Goal: Task Accomplishment & Management: Manage account settings

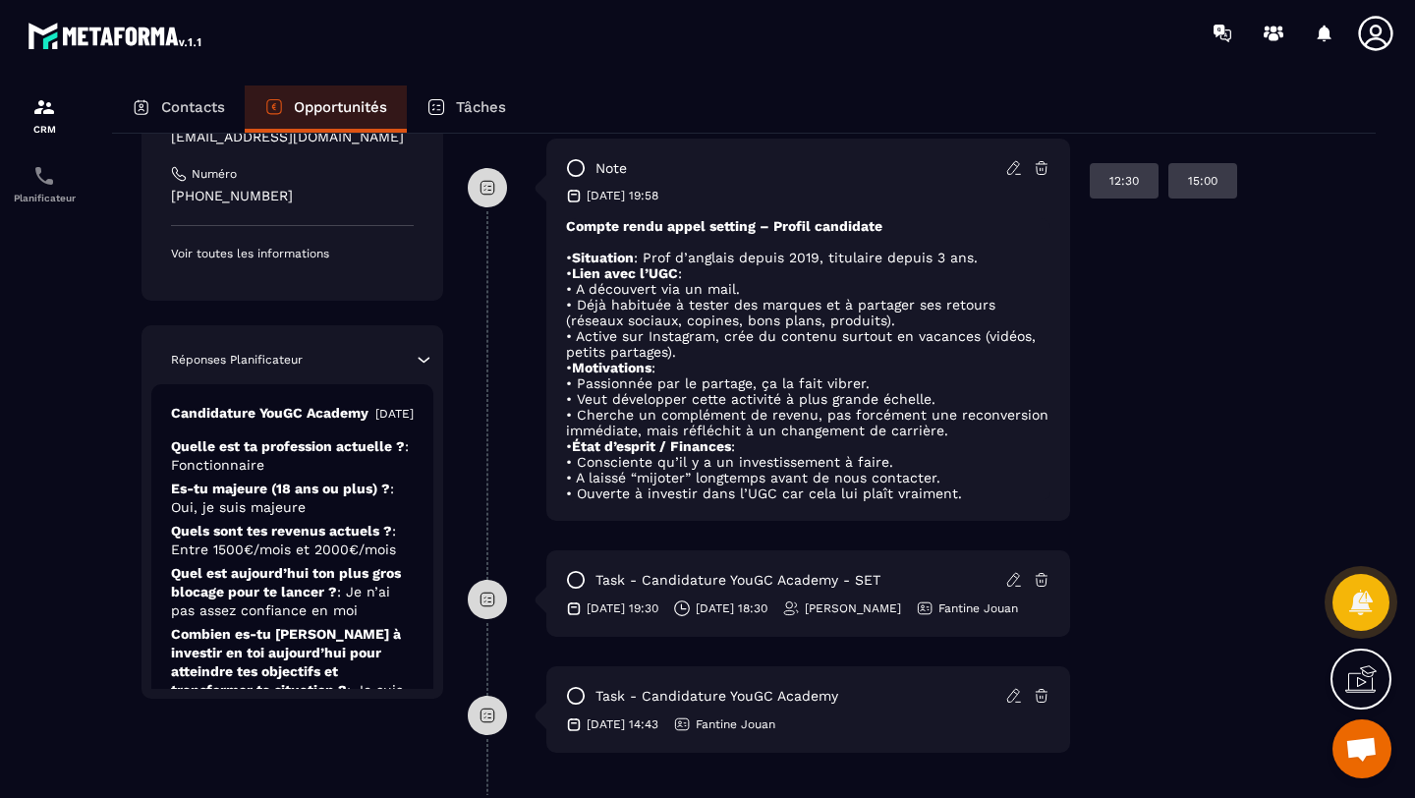
scroll to position [486, 0]
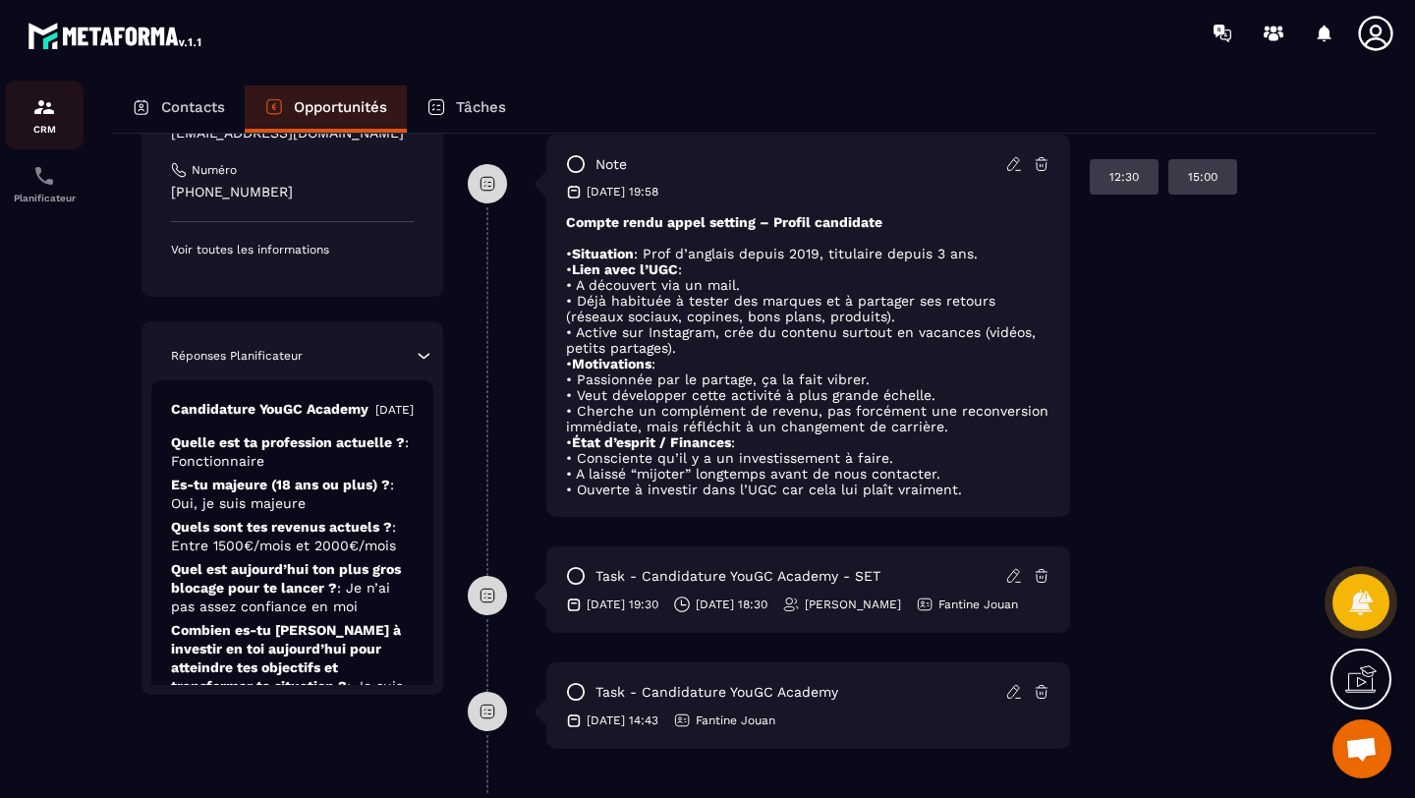
click at [48, 118] on img at bounding box center [44, 107] width 24 height 24
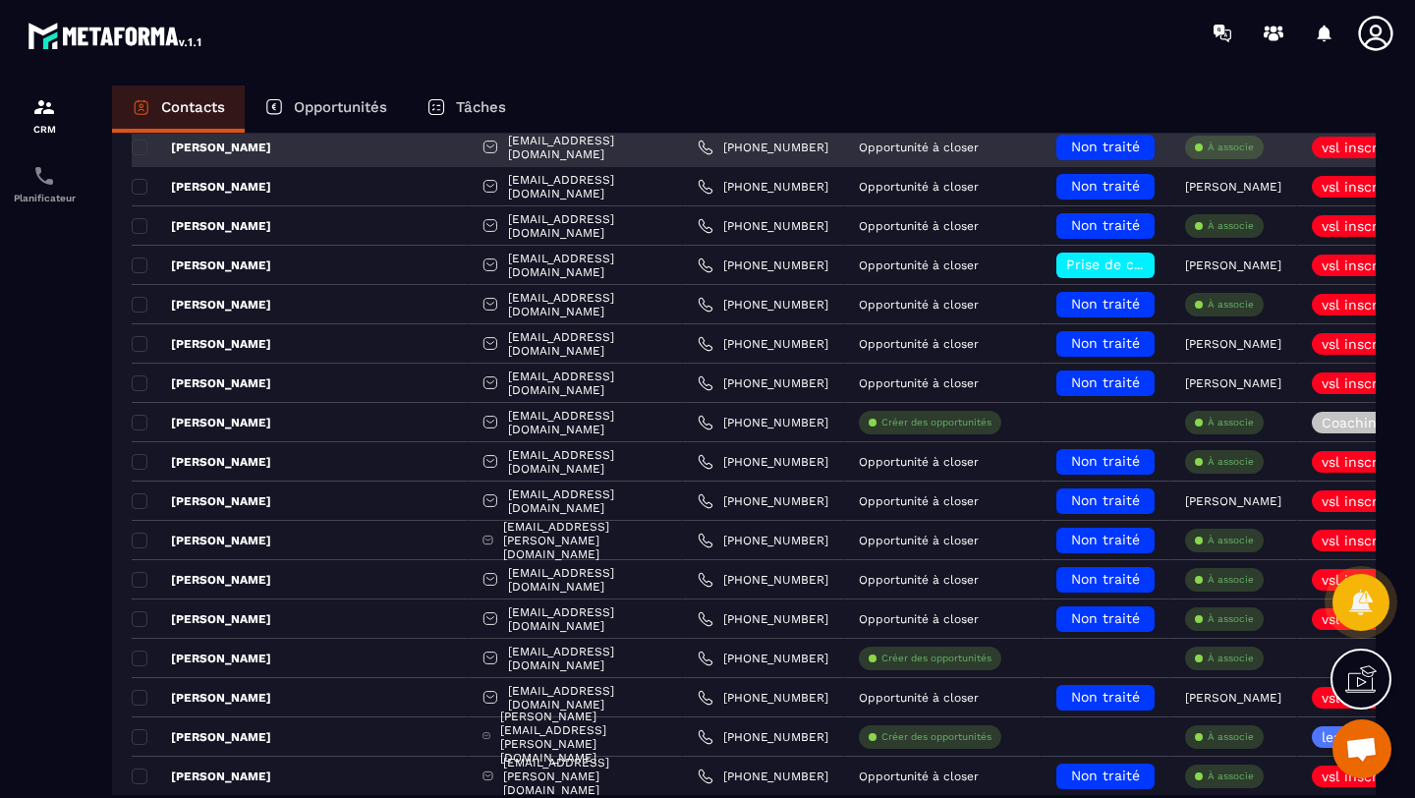
scroll to position [3583, 0]
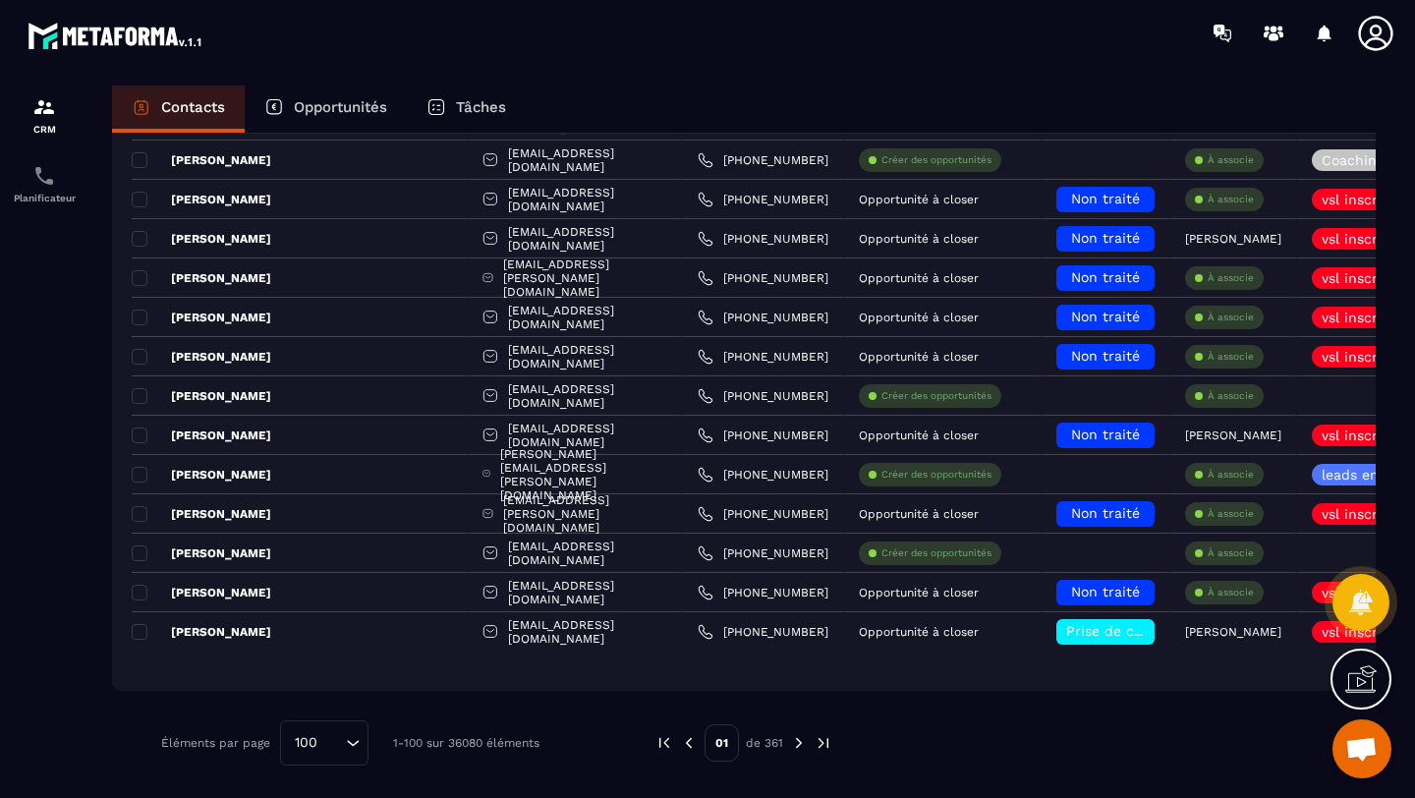
click at [796, 743] on img at bounding box center [799, 743] width 18 height 18
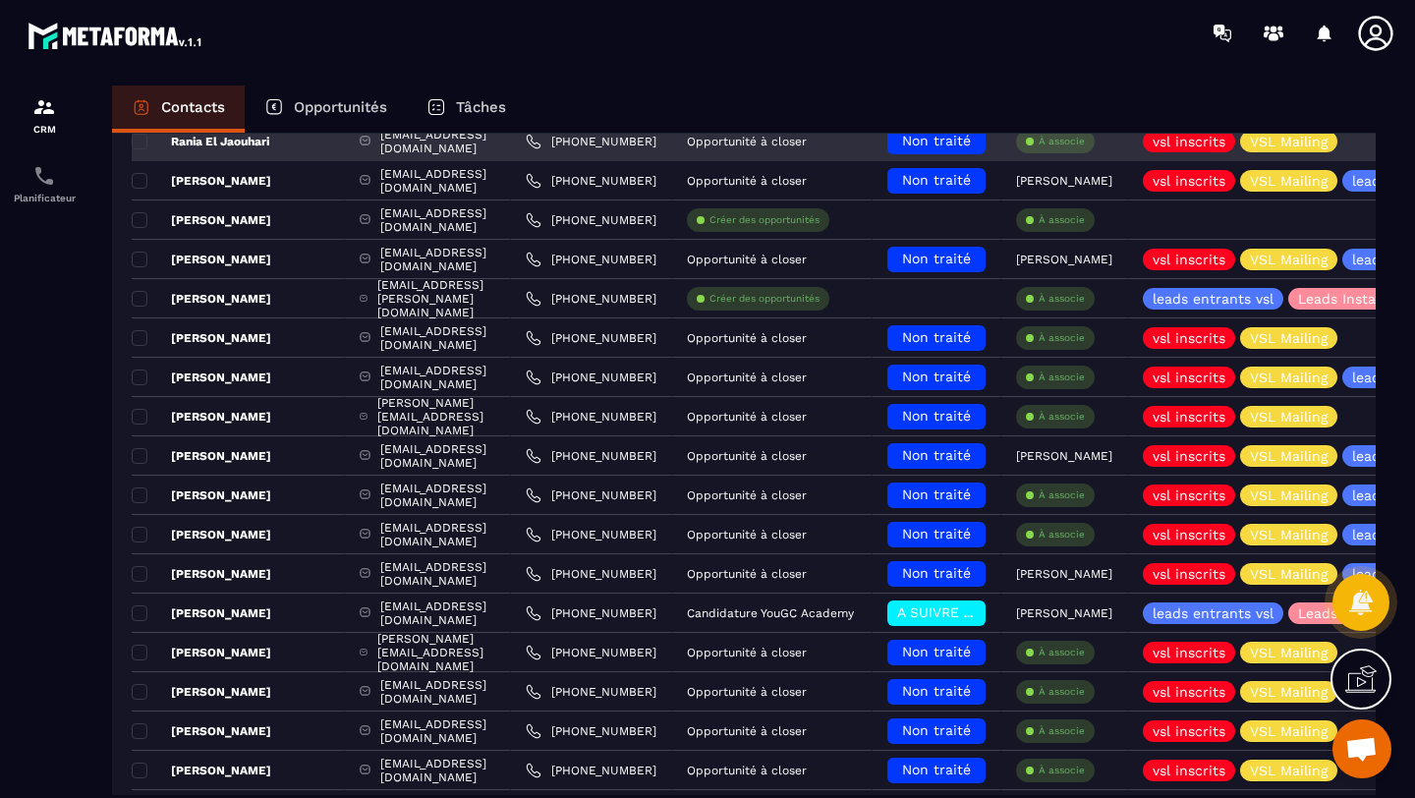
scroll to position [0, 0]
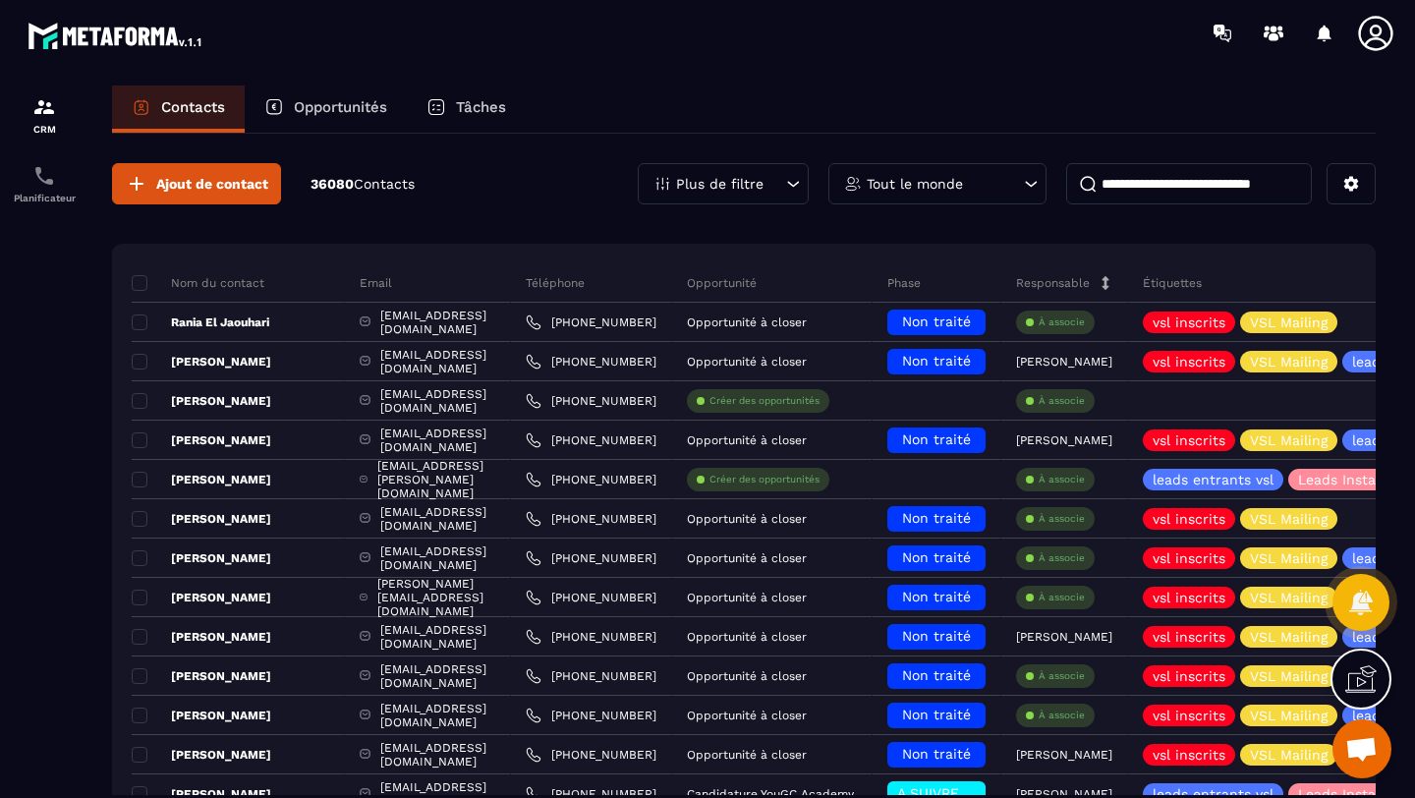
click at [1136, 174] on input at bounding box center [1189, 183] width 246 height 41
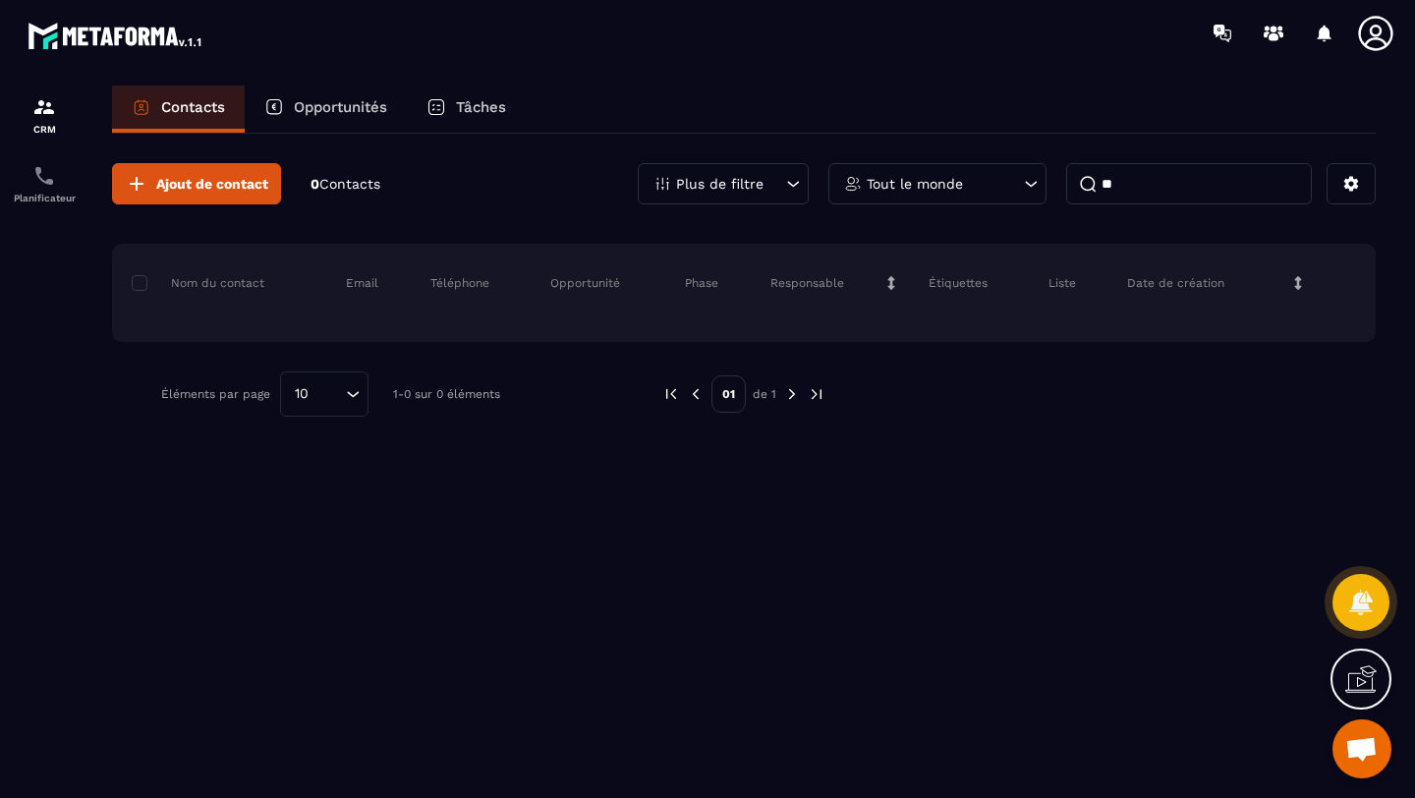
type input "*"
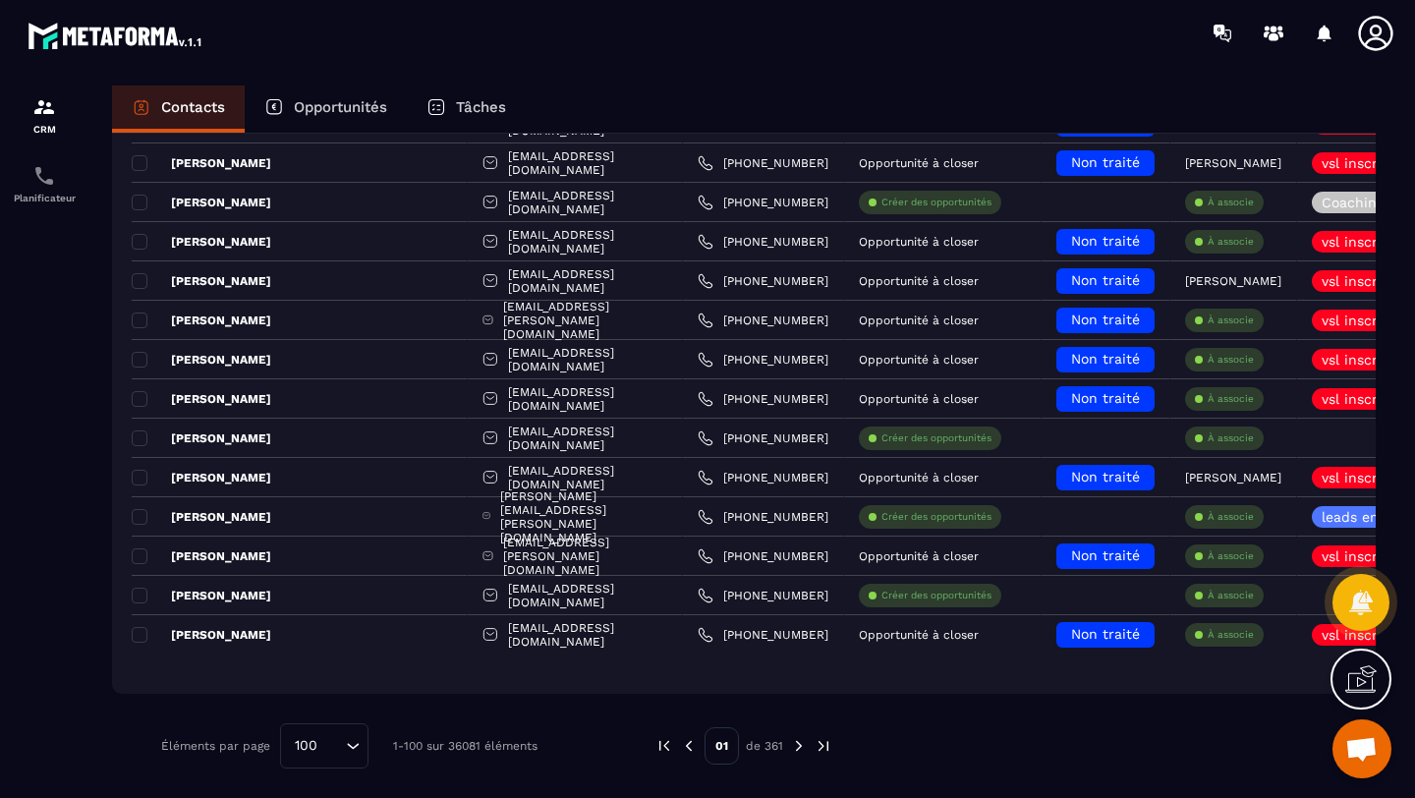
scroll to position [3583, 0]
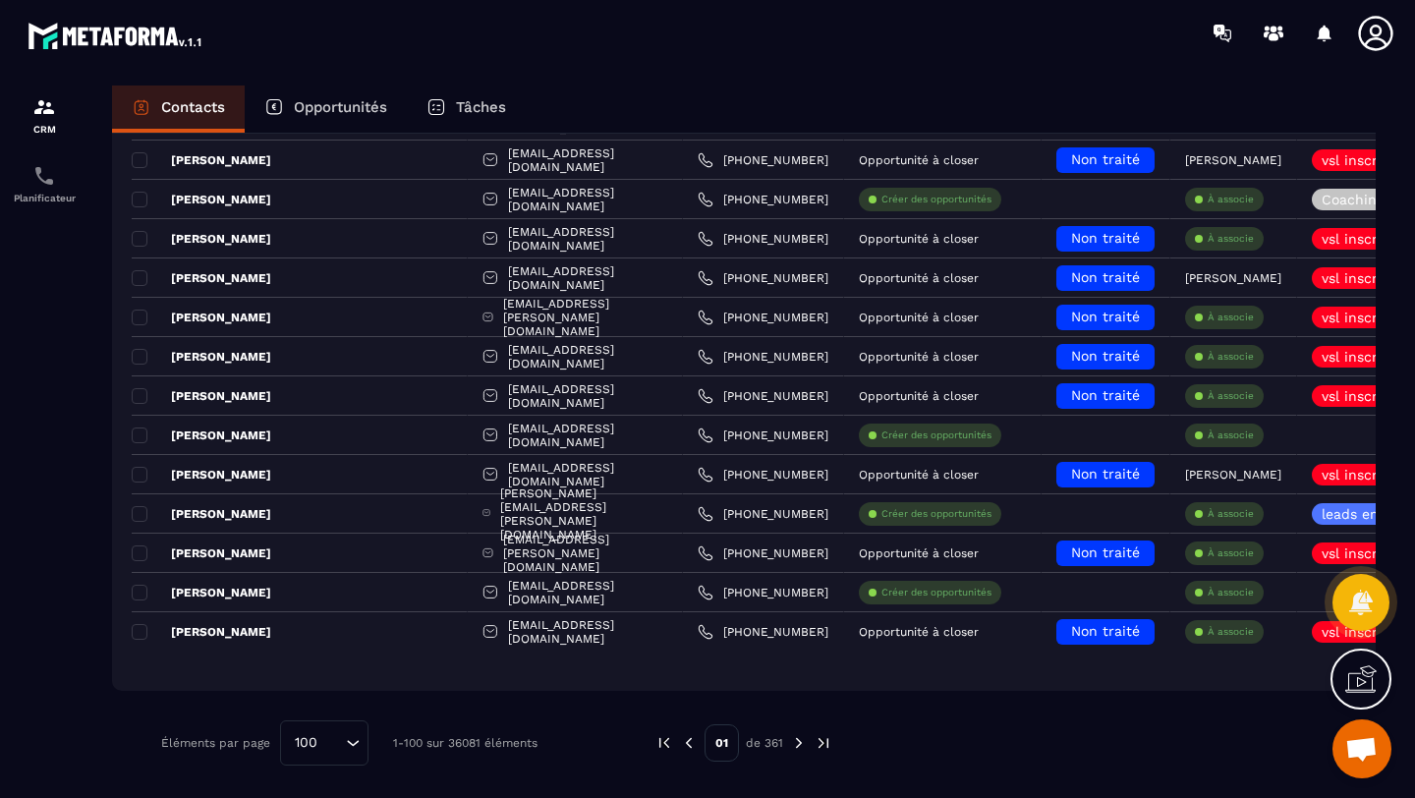
click at [329, 108] on p "Opportunités" at bounding box center [340, 107] width 93 height 18
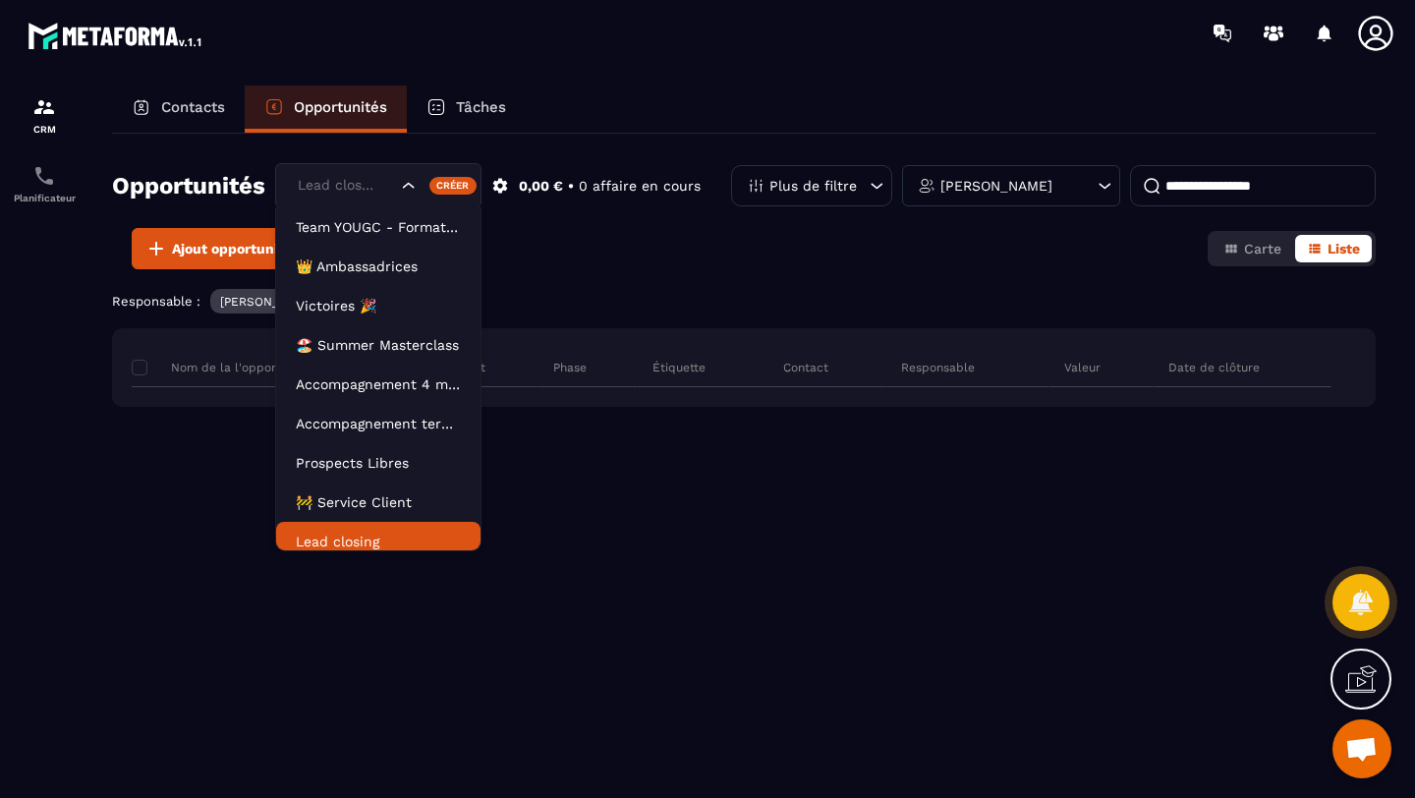
click at [371, 178] on div "Lead closing" at bounding box center [345, 186] width 108 height 22
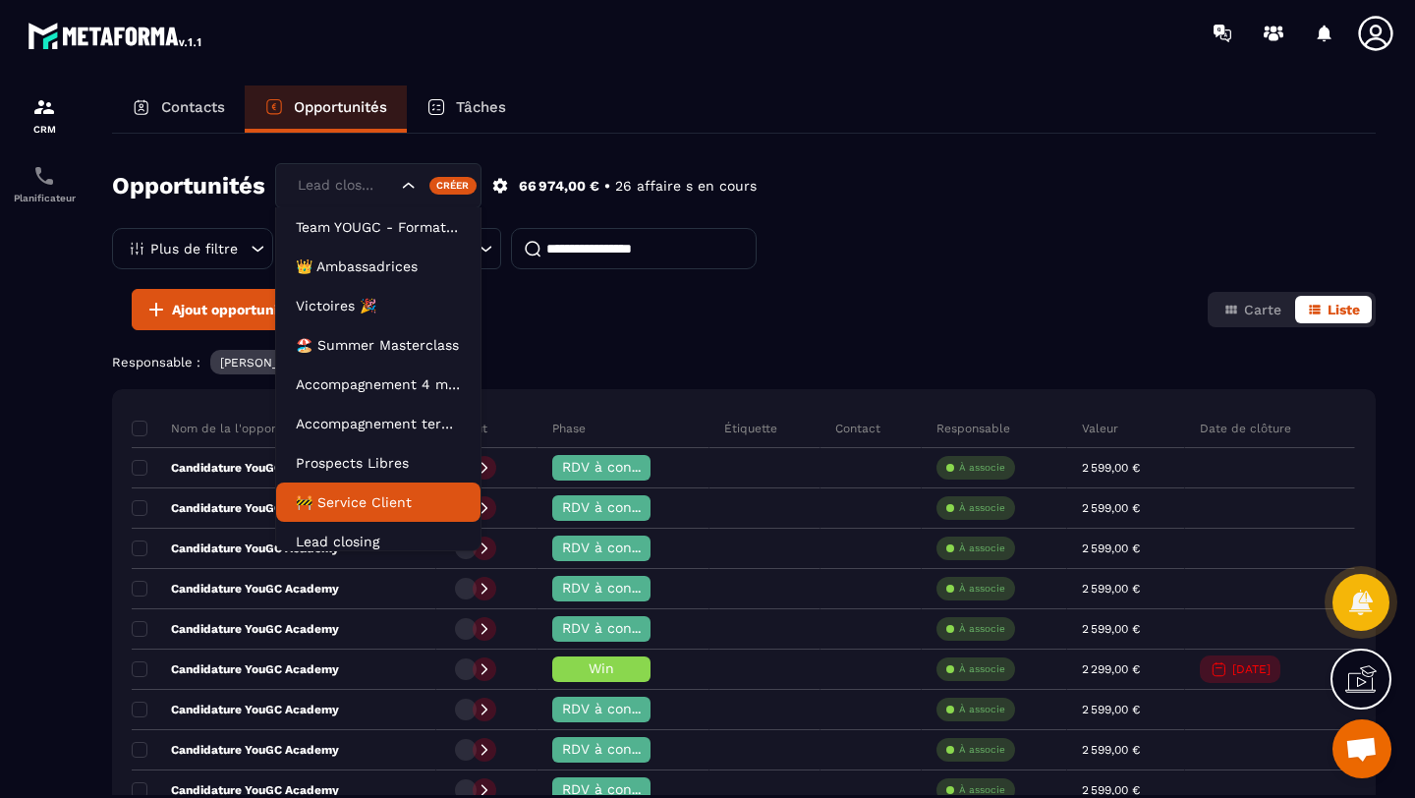
scroll to position [10, 0]
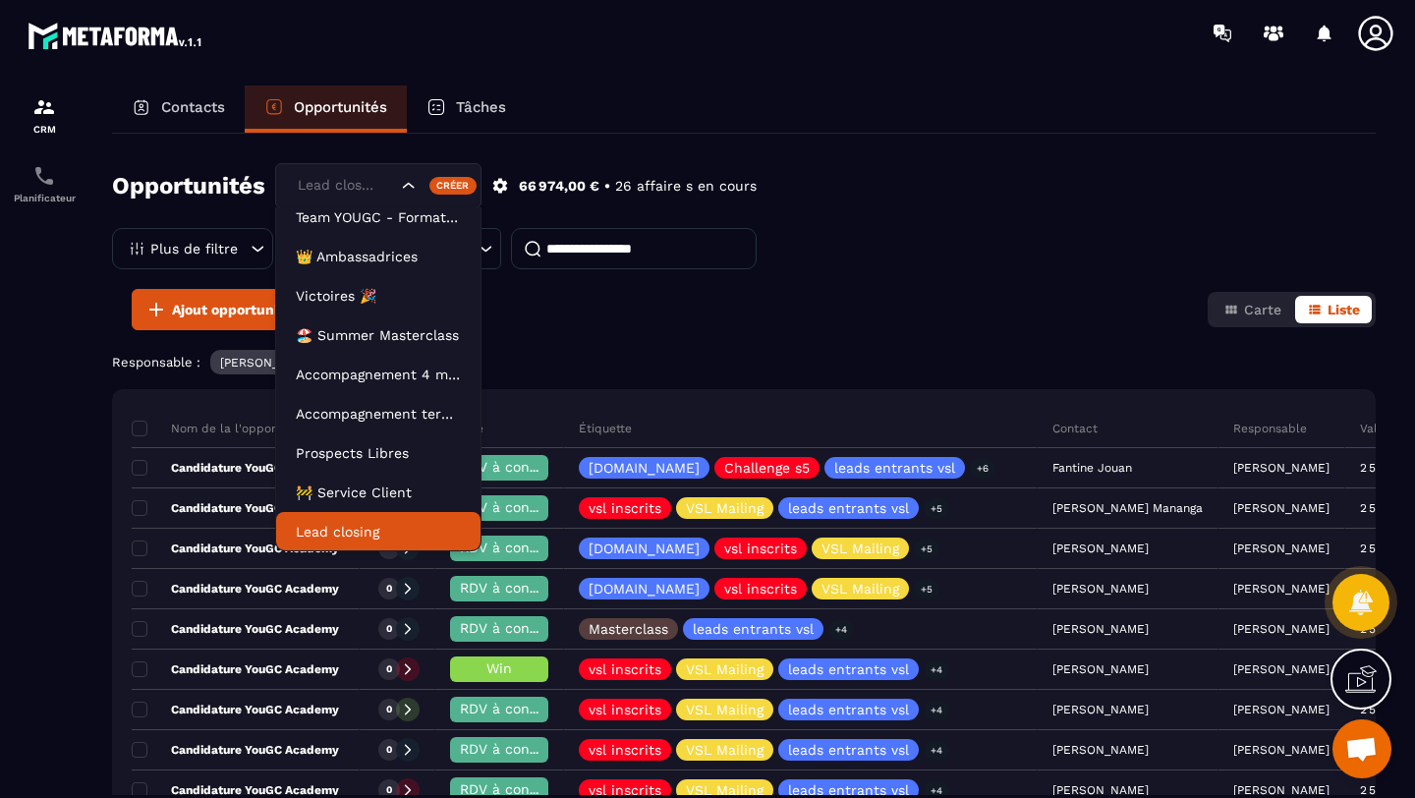
click at [318, 535] on p "Lead closing" at bounding box center [378, 532] width 165 height 20
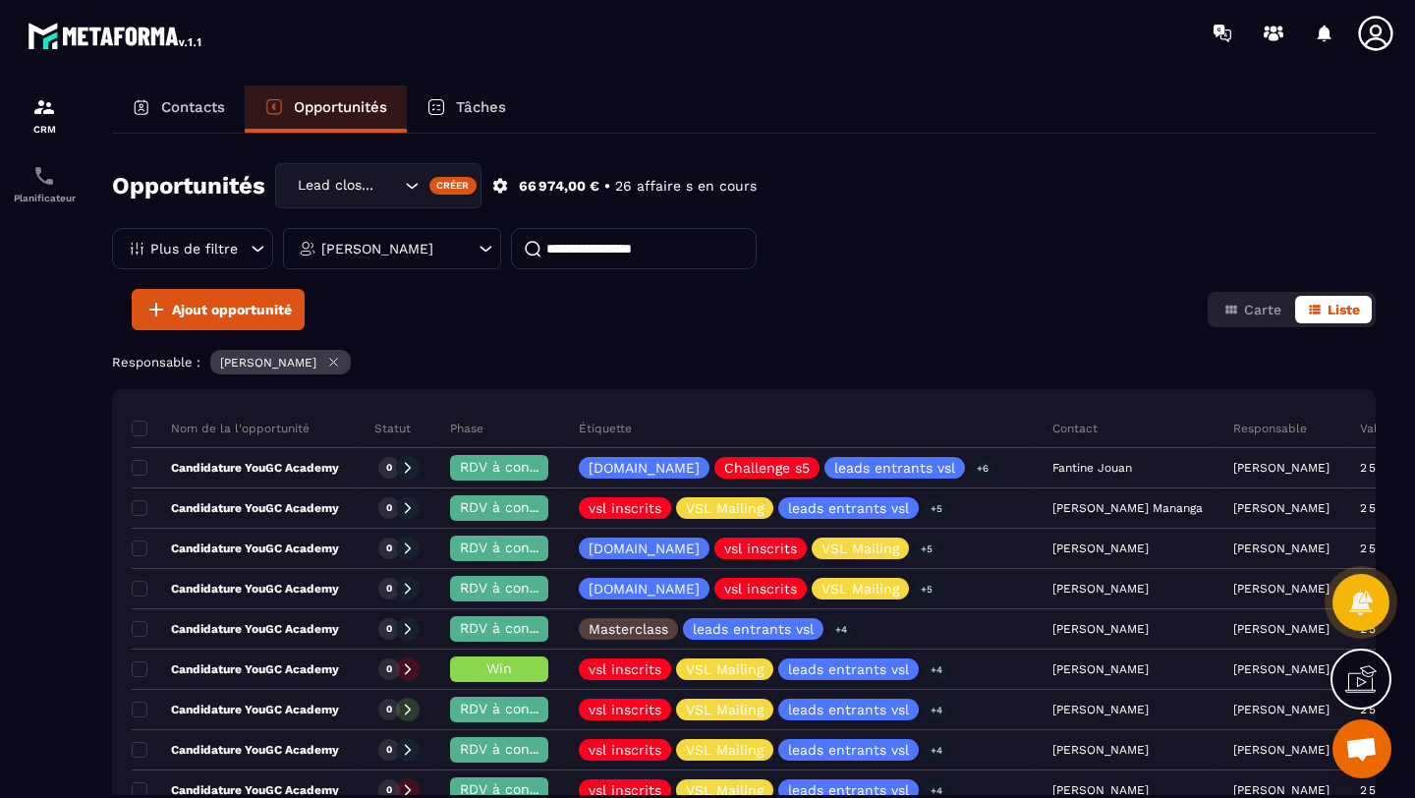
click at [394, 257] on div "[PERSON_NAME]" at bounding box center [392, 248] width 218 height 41
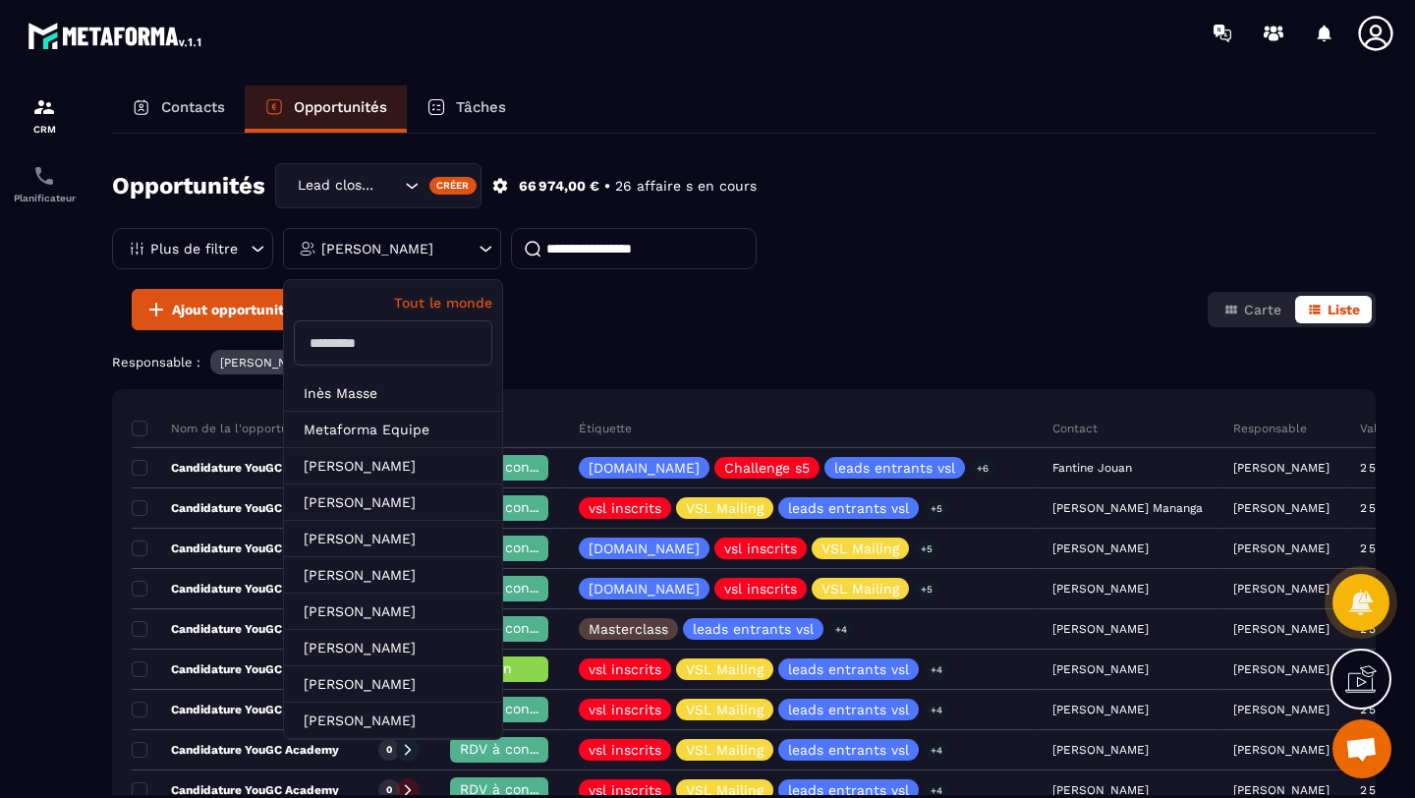
click at [355, 342] on input "text" at bounding box center [393, 342] width 199 height 45
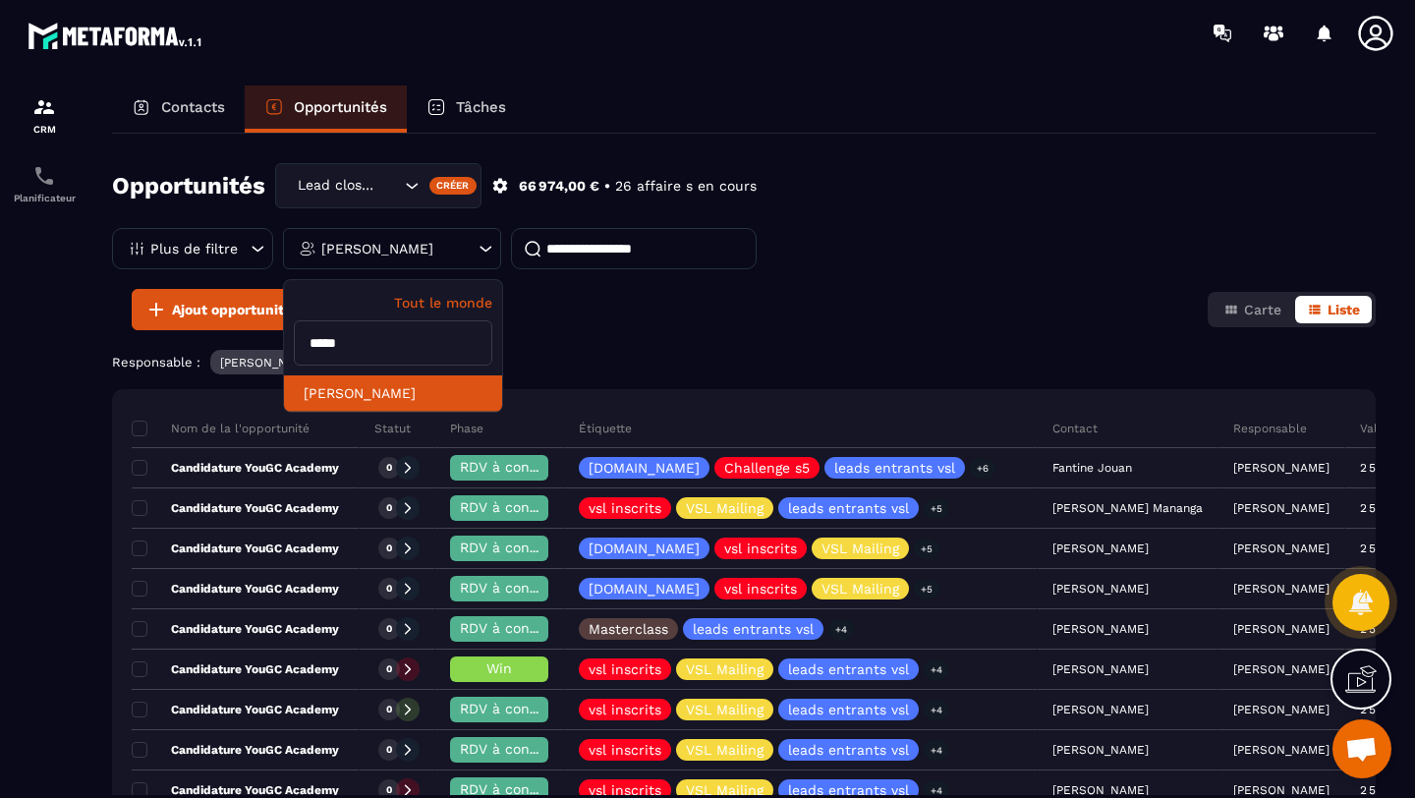
type input "*****"
click at [343, 405] on li "[PERSON_NAME]" at bounding box center [393, 393] width 218 height 36
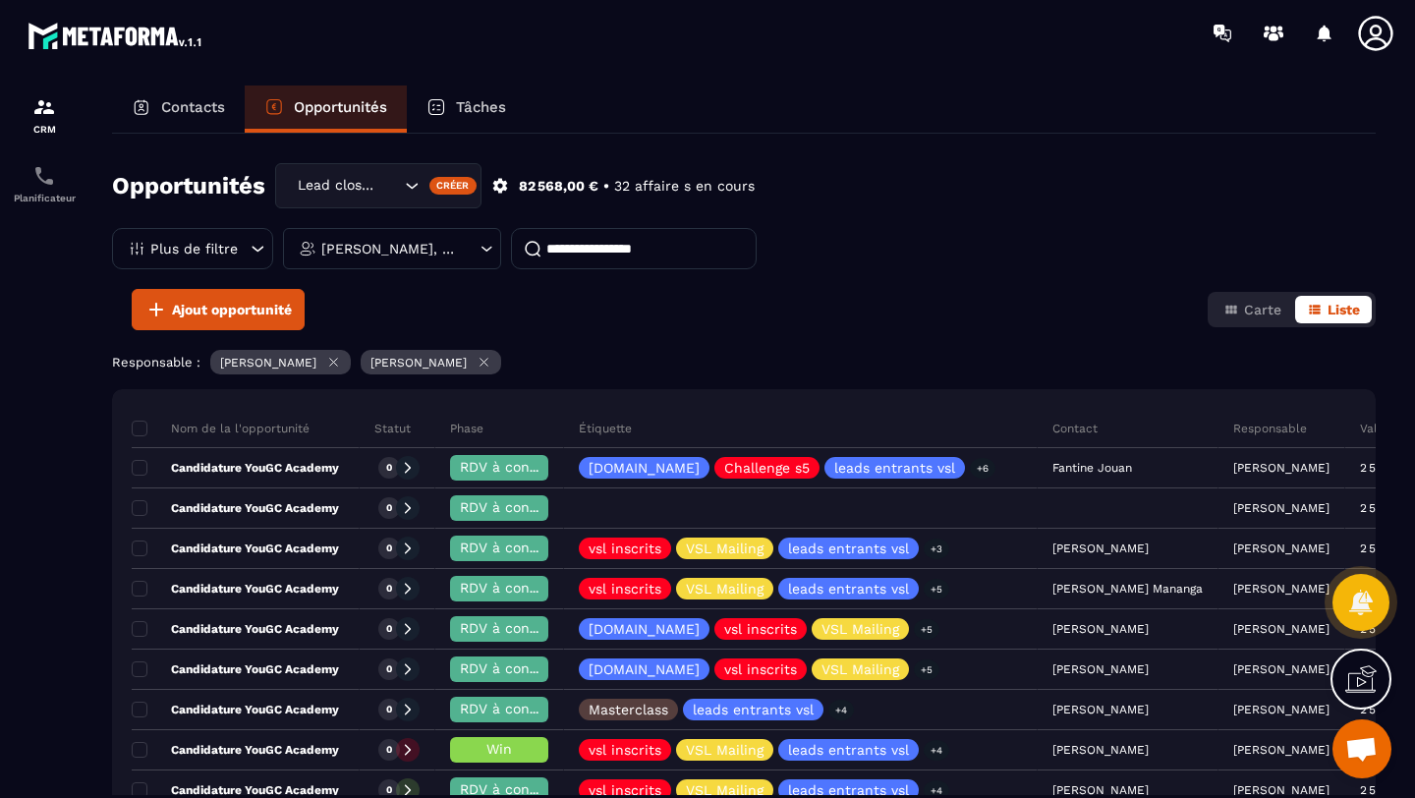
click at [434, 248] on p "[PERSON_NAME], [PERSON_NAME]" at bounding box center [389, 249] width 137 height 14
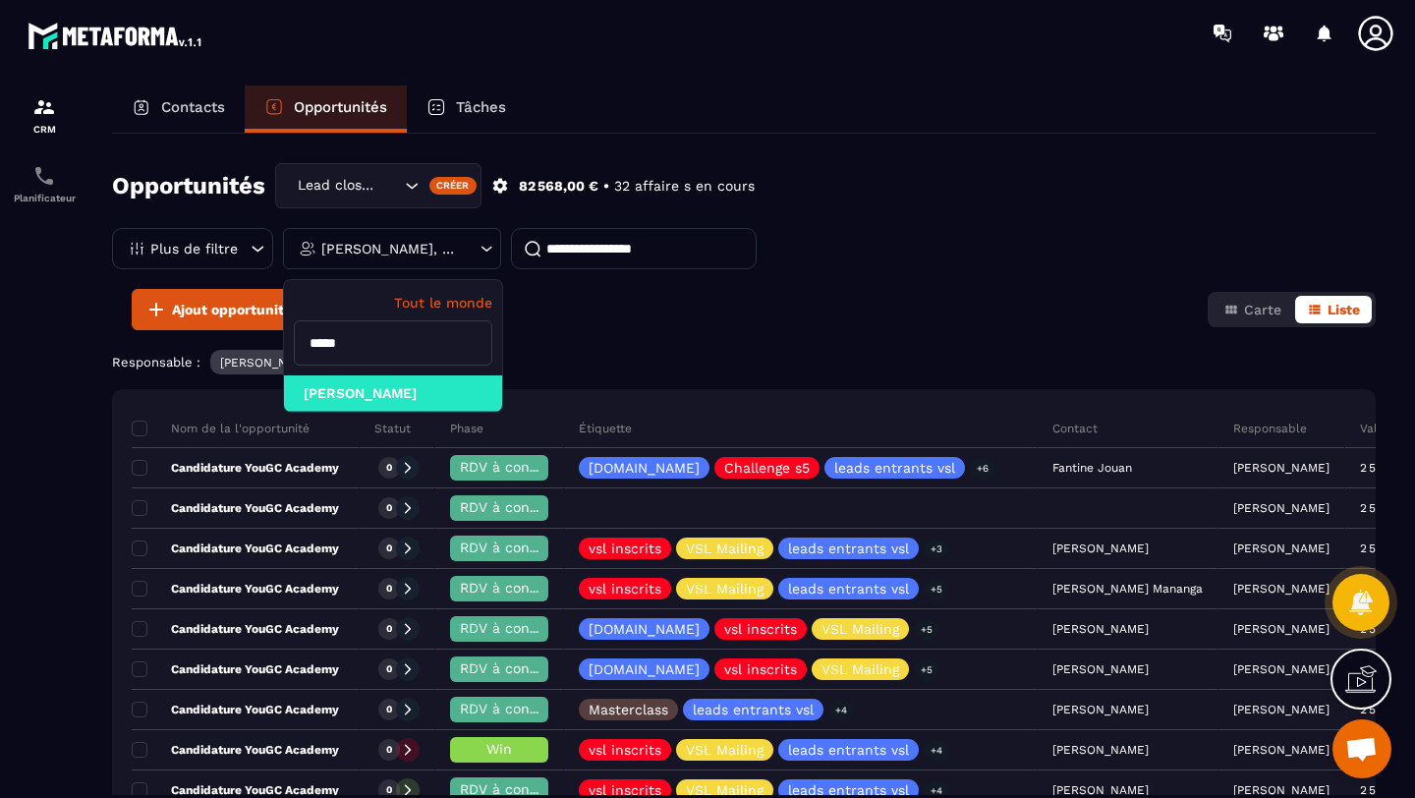
click at [419, 248] on p "[PERSON_NAME], [PERSON_NAME]" at bounding box center [389, 249] width 137 height 14
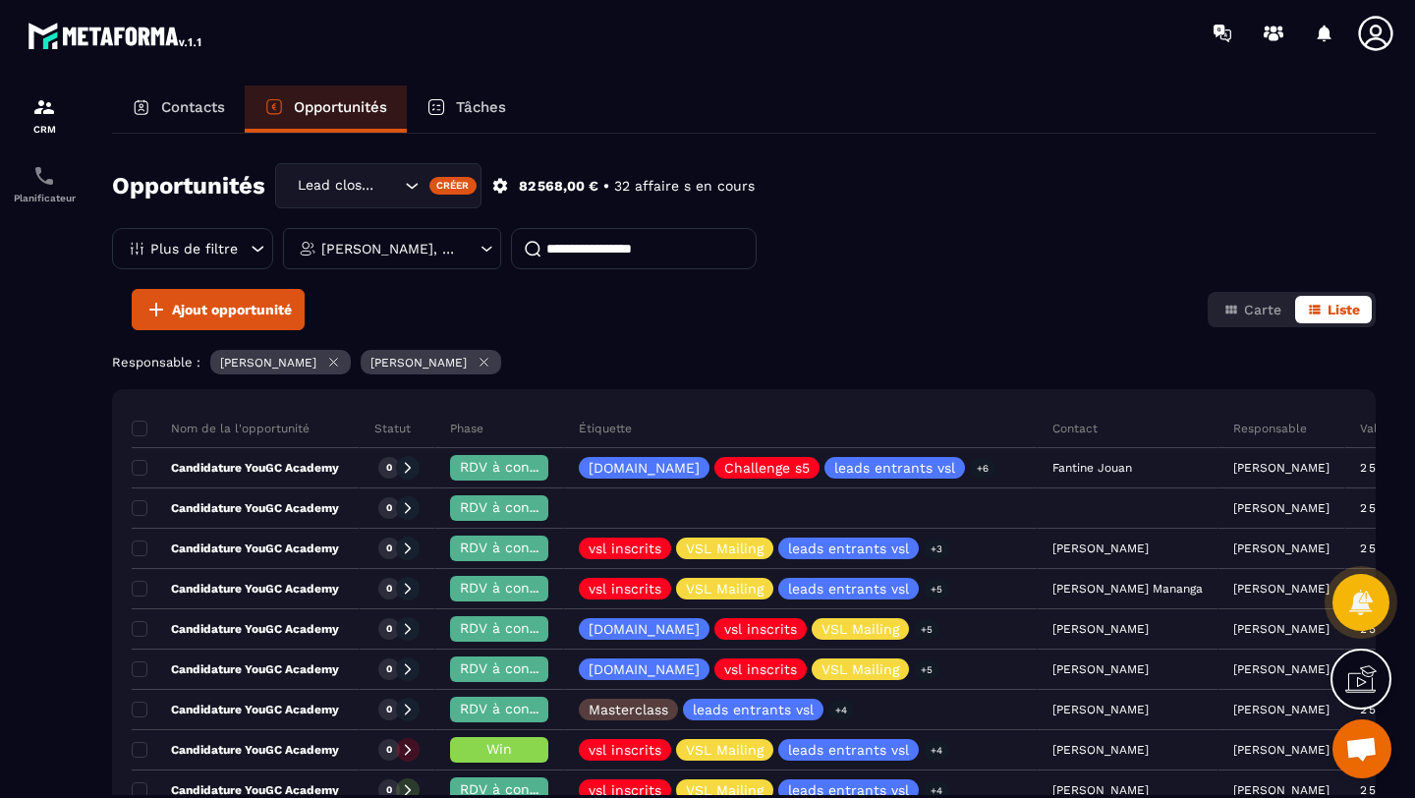
click at [350, 249] on p "[PERSON_NAME], [PERSON_NAME]" at bounding box center [389, 249] width 137 height 14
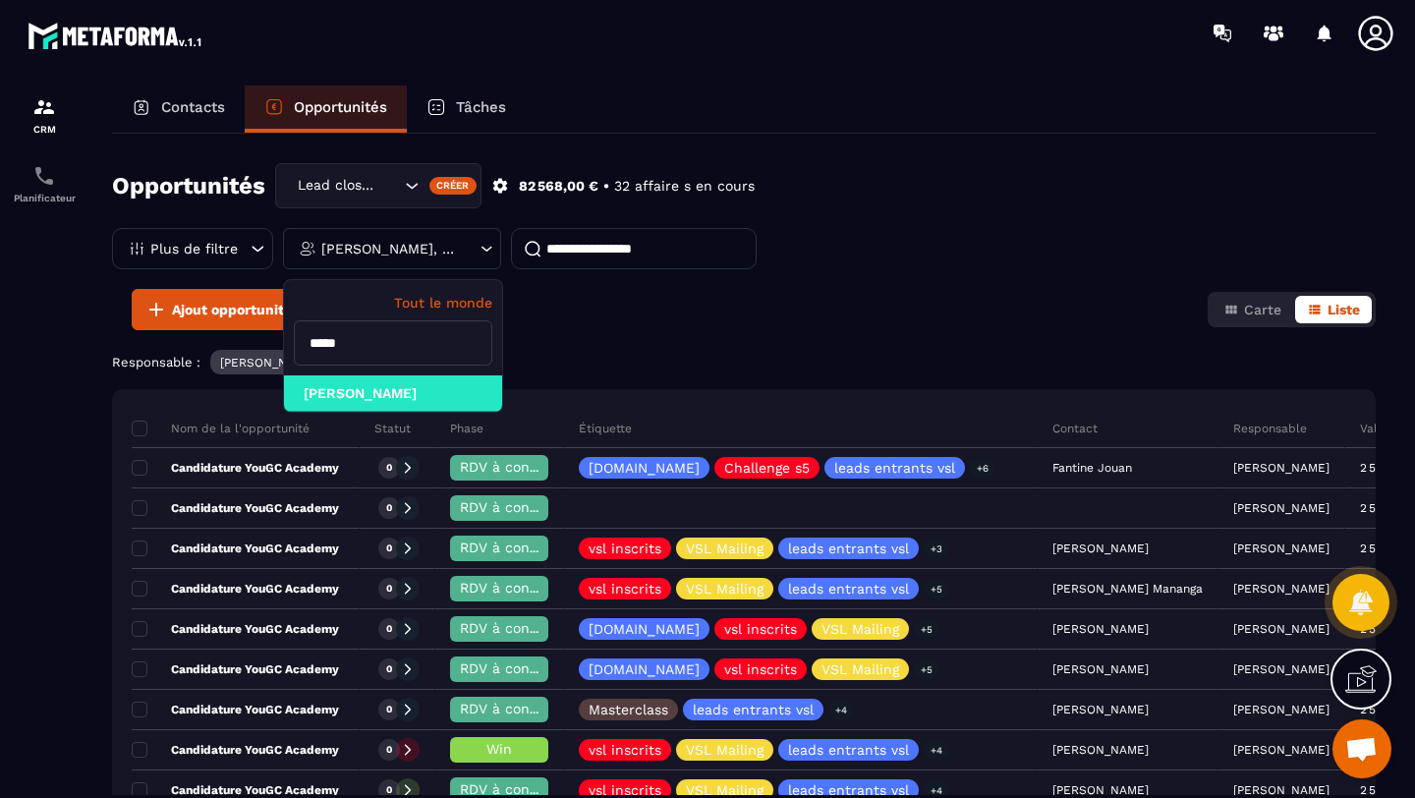
click at [334, 359] on input "*****" at bounding box center [393, 342] width 199 height 45
type input "*"
type input "******"
click at [395, 403] on li "[PERSON_NAME]" at bounding box center [393, 393] width 218 height 36
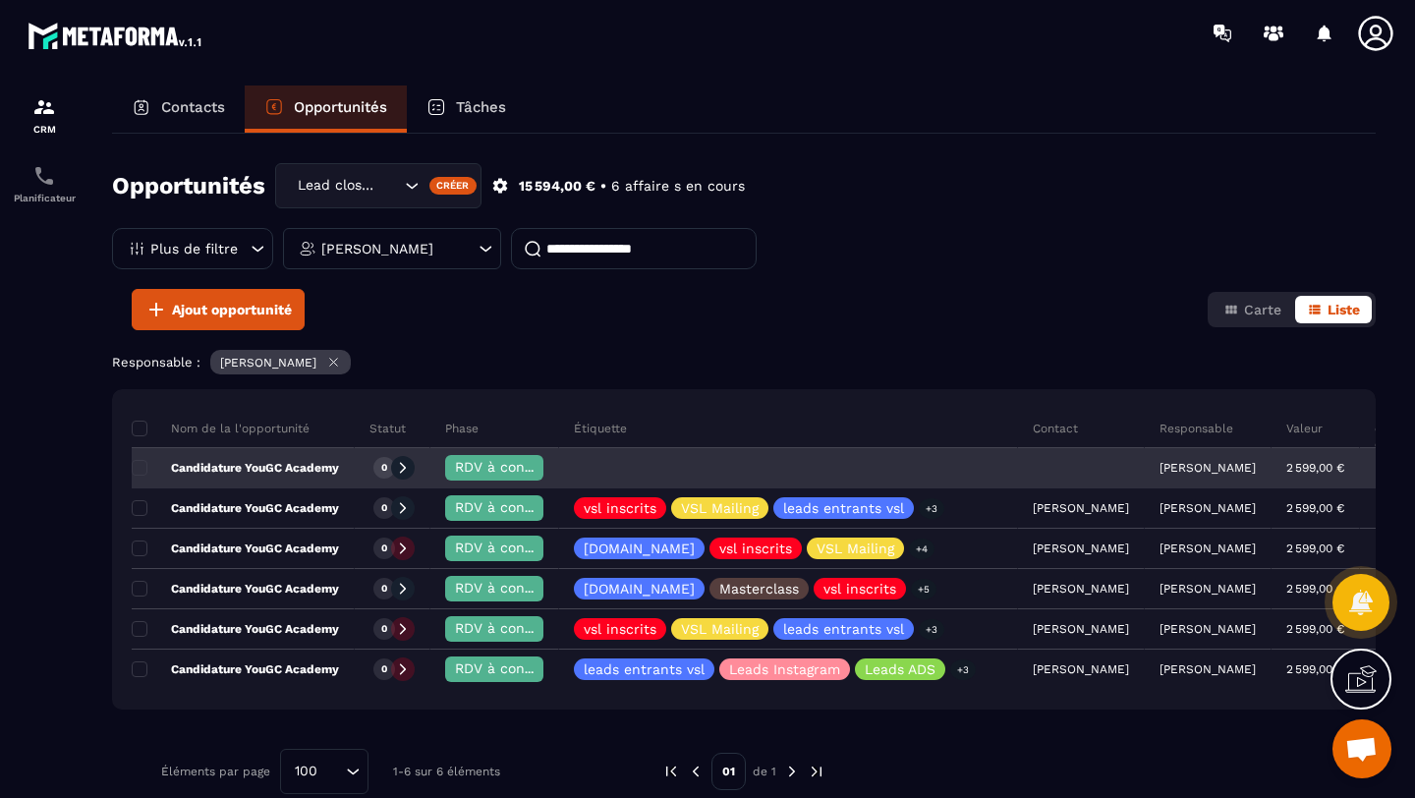
click at [401, 467] on icon at bounding box center [403, 468] width 14 height 14
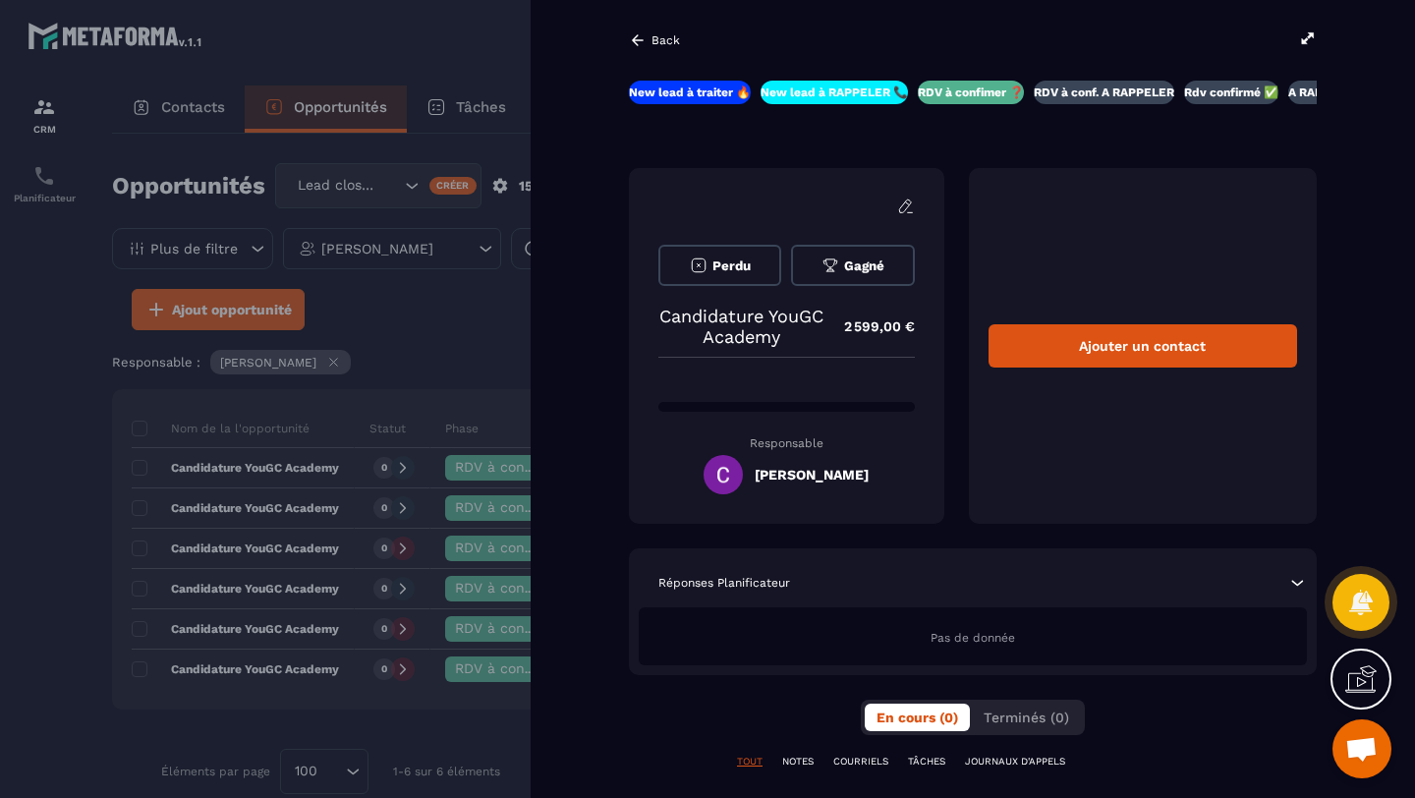
click at [1307, 36] on icon at bounding box center [1308, 37] width 12 height 11
click at [458, 369] on div at bounding box center [707, 399] width 1415 height 798
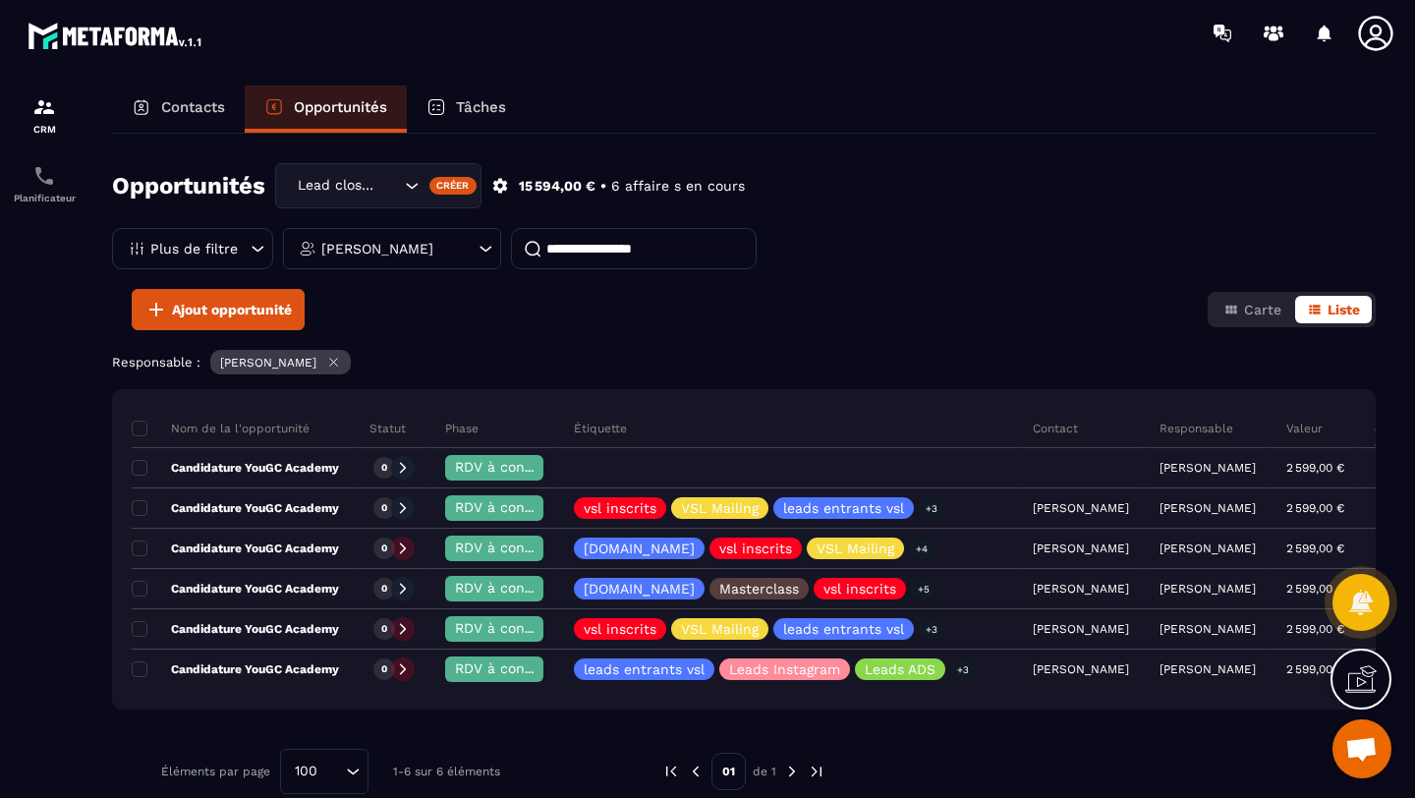
click at [386, 193] on input "Search for option" at bounding box center [390, 186] width 20 height 22
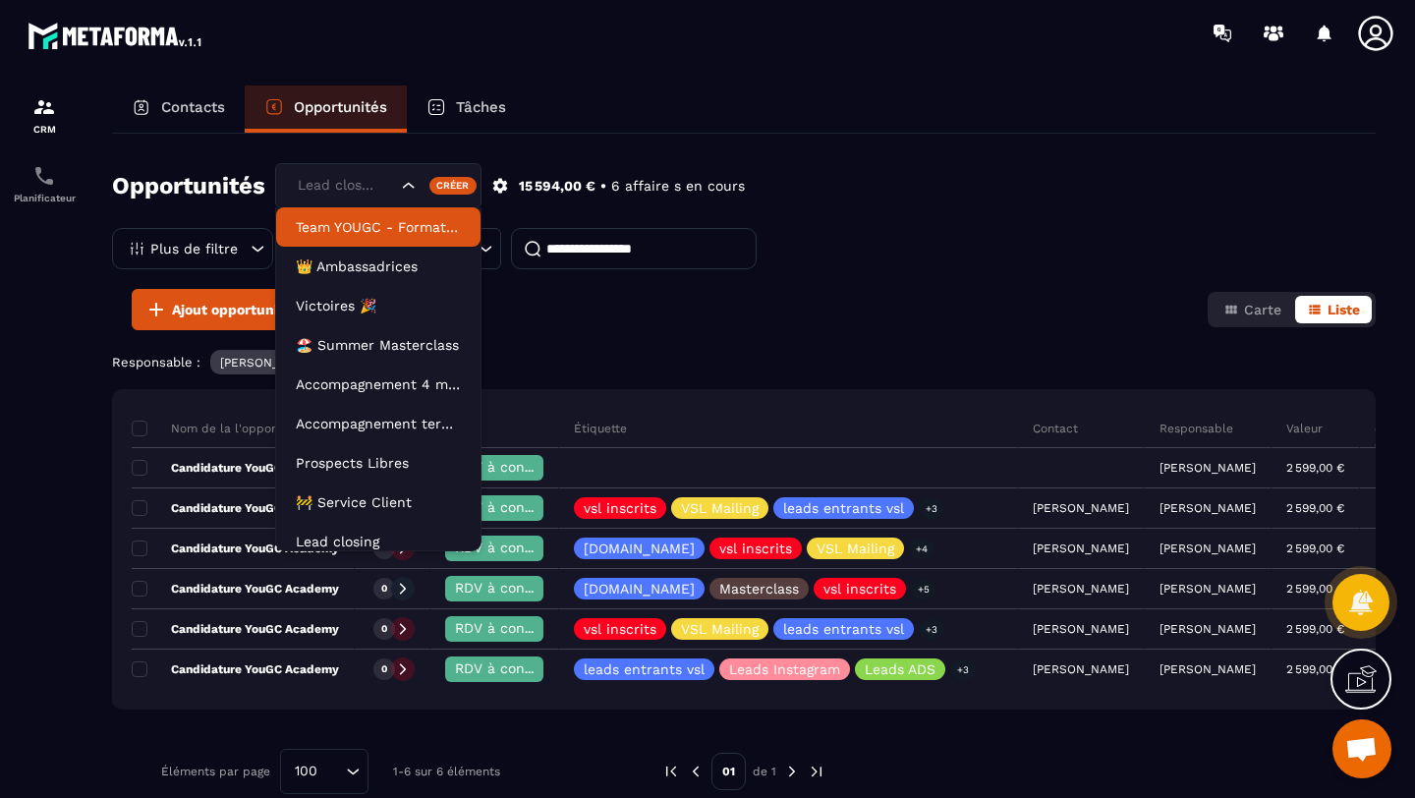
click at [540, 322] on div "Ajout opportunité Carte Liste" at bounding box center [744, 309] width 1264 height 41
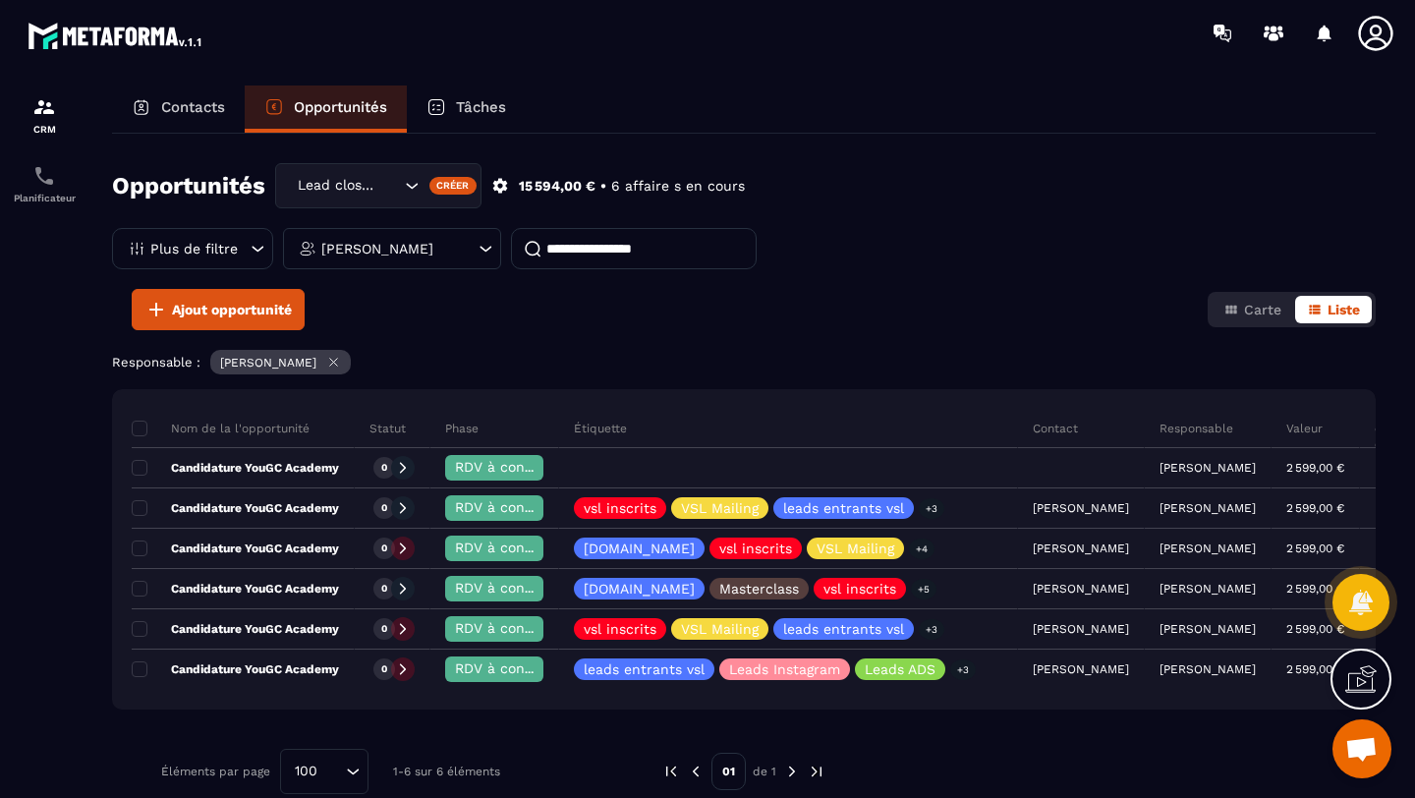
click at [478, 252] on icon at bounding box center [486, 249] width 20 height 20
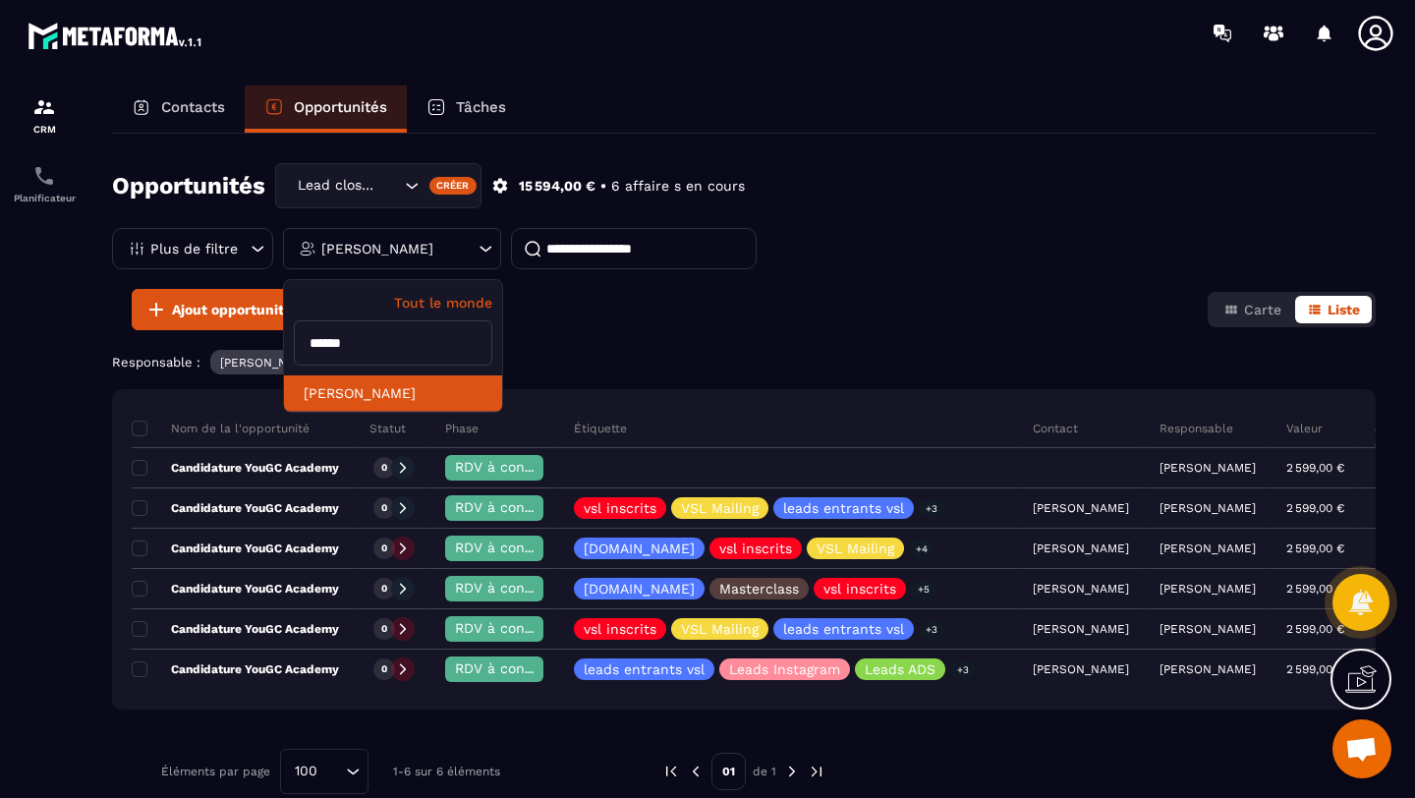
click at [334, 398] on li "[PERSON_NAME]" at bounding box center [393, 393] width 218 height 36
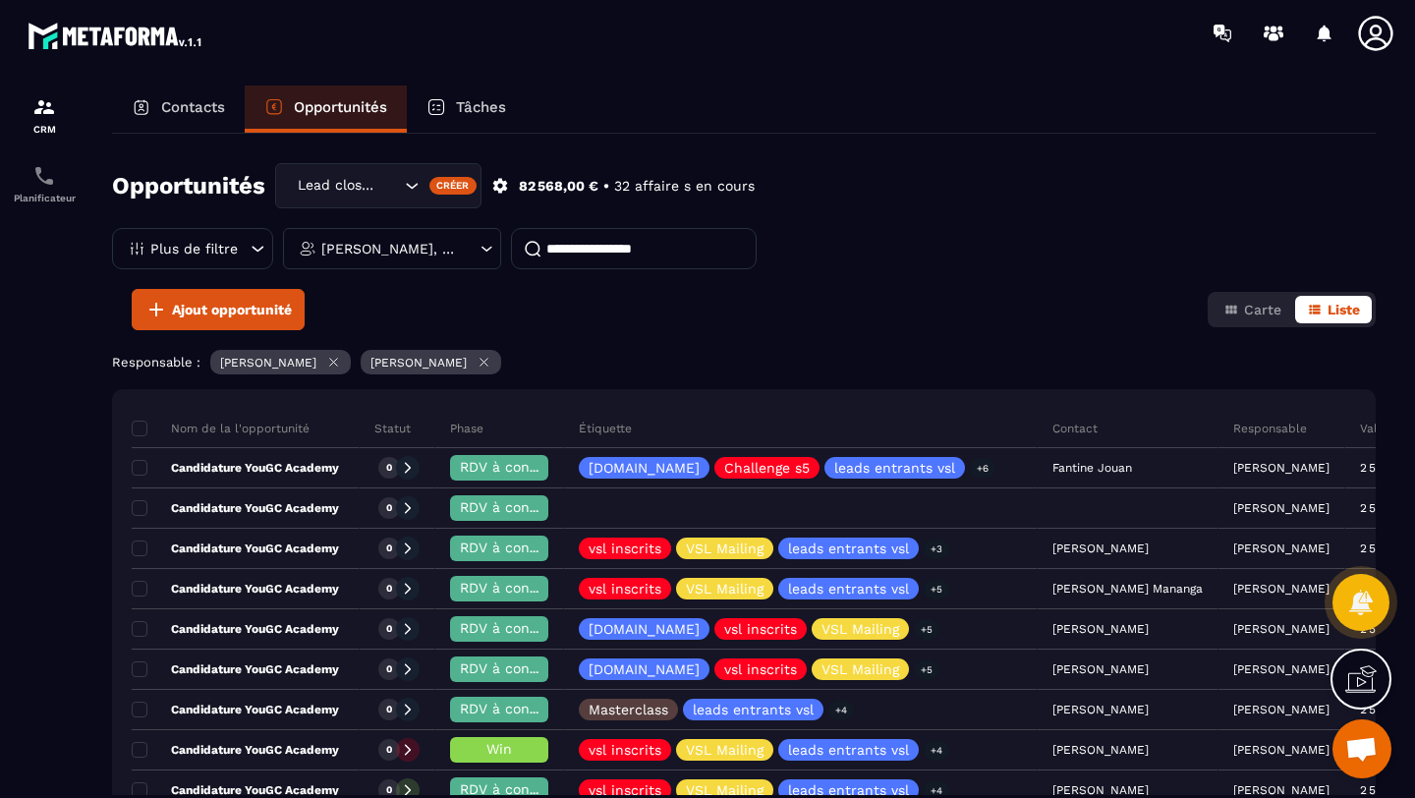
click at [379, 257] on div "[PERSON_NAME], [PERSON_NAME]" at bounding box center [392, 248] width 218 height 41
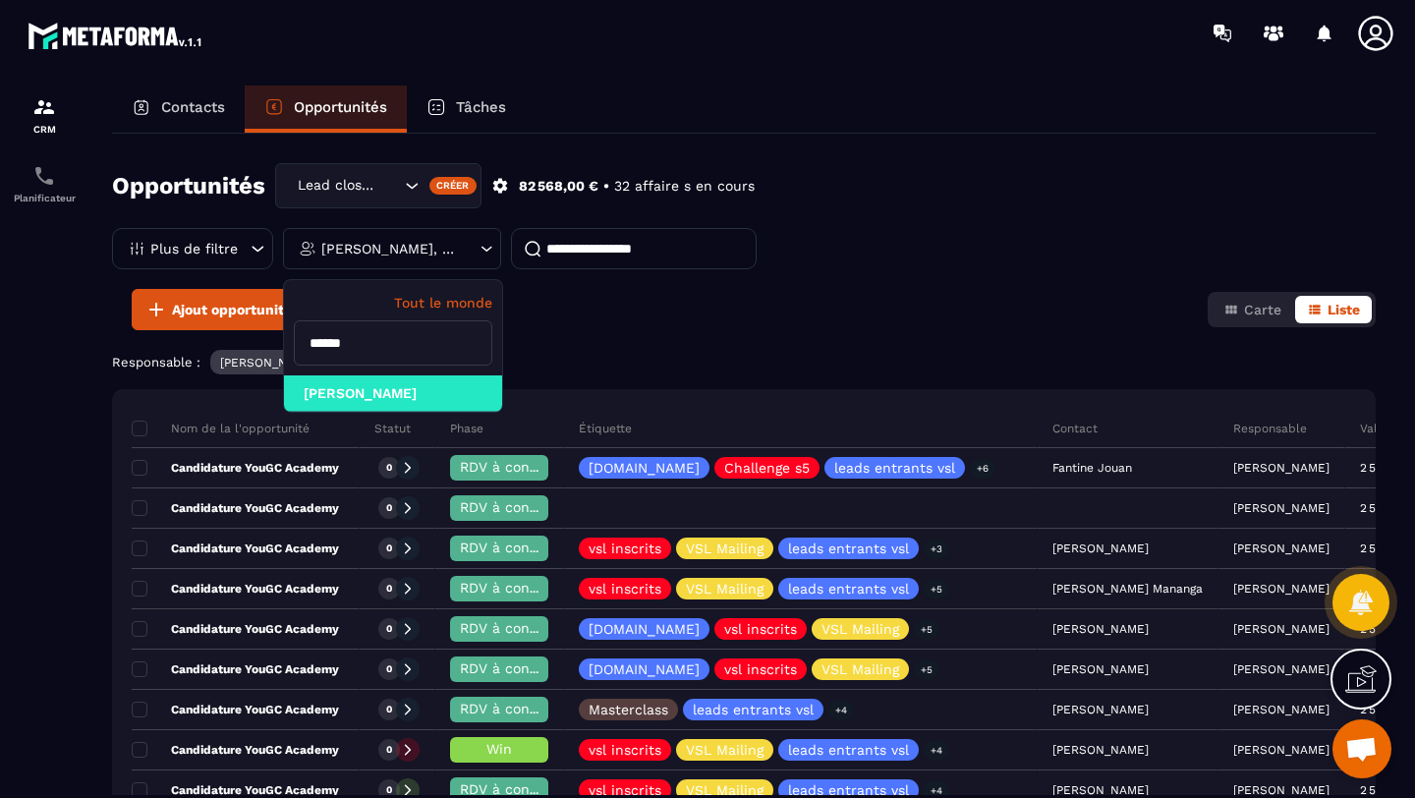
drag, startPoint x: 385, startPoint y: 344, endPoint x: 286, endPoint y: 344, distance: 99.3
click at [286, 344] on div "Tout le monde ******" at bounding box center [393, 327] width 218 height 95
type input "*****"
click at [327, 400] on li "[PERSON_NAME]" at bounding box center [393, 393] width 218 height 36
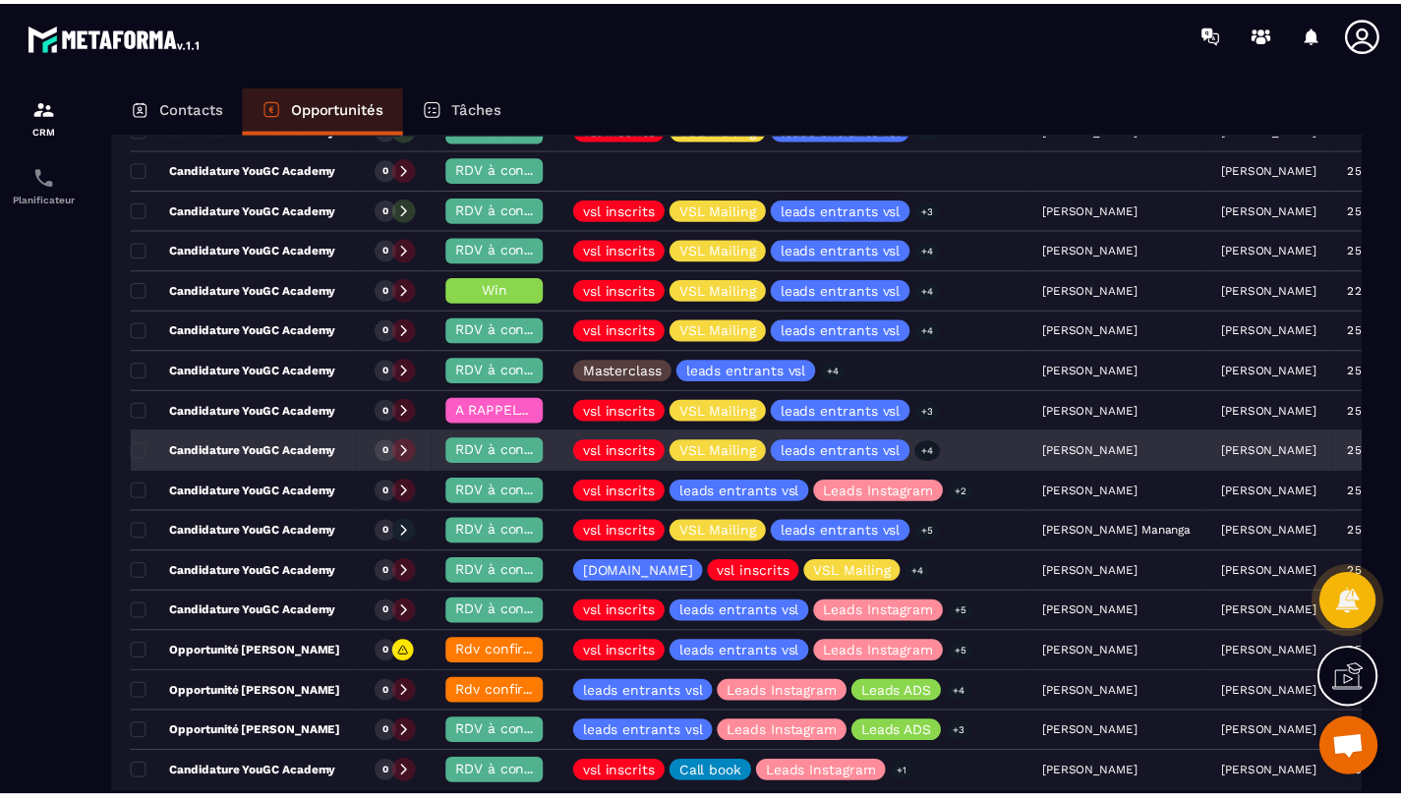
scroll to position [529, 0]
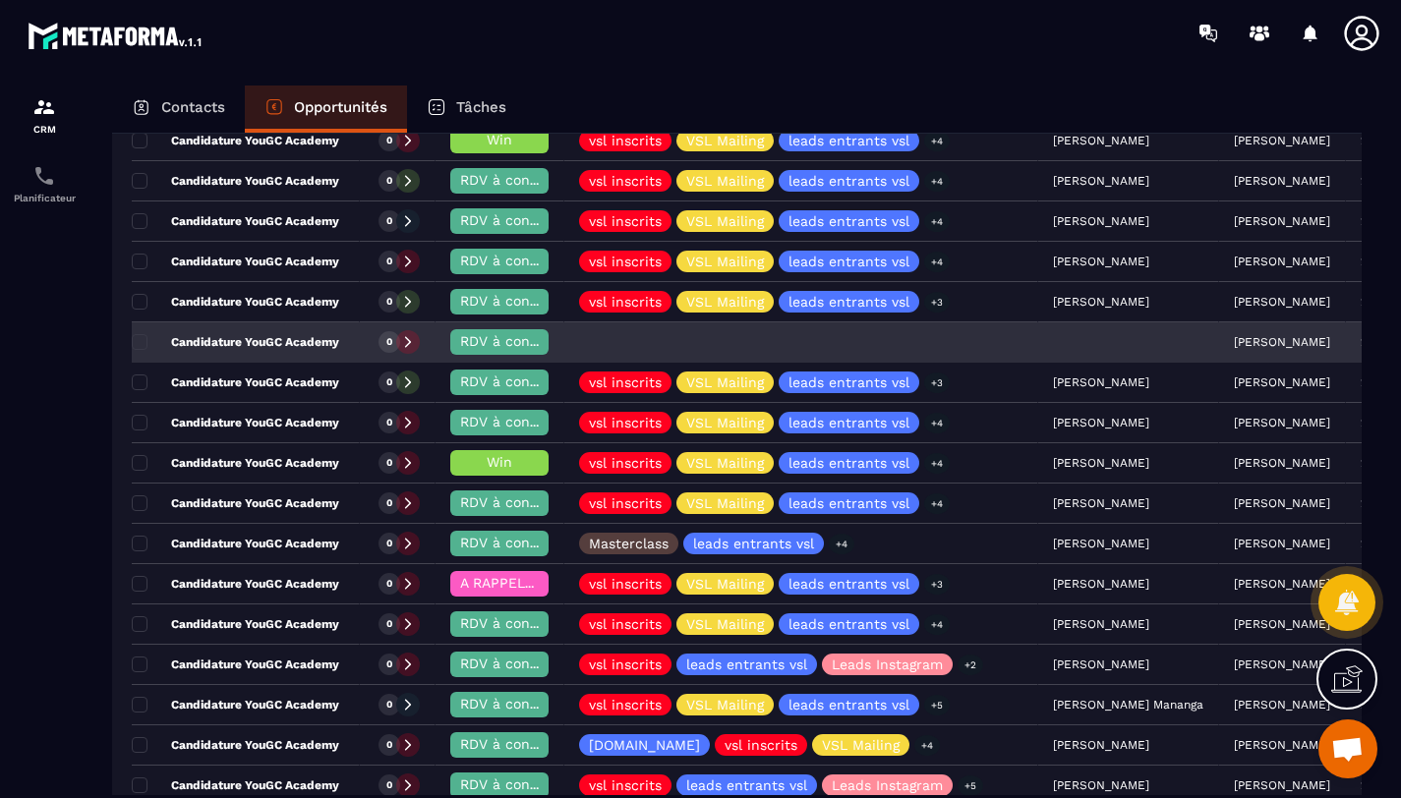
click at [415, 342] on icon at bounding box center [408, 342] width 14 height 14
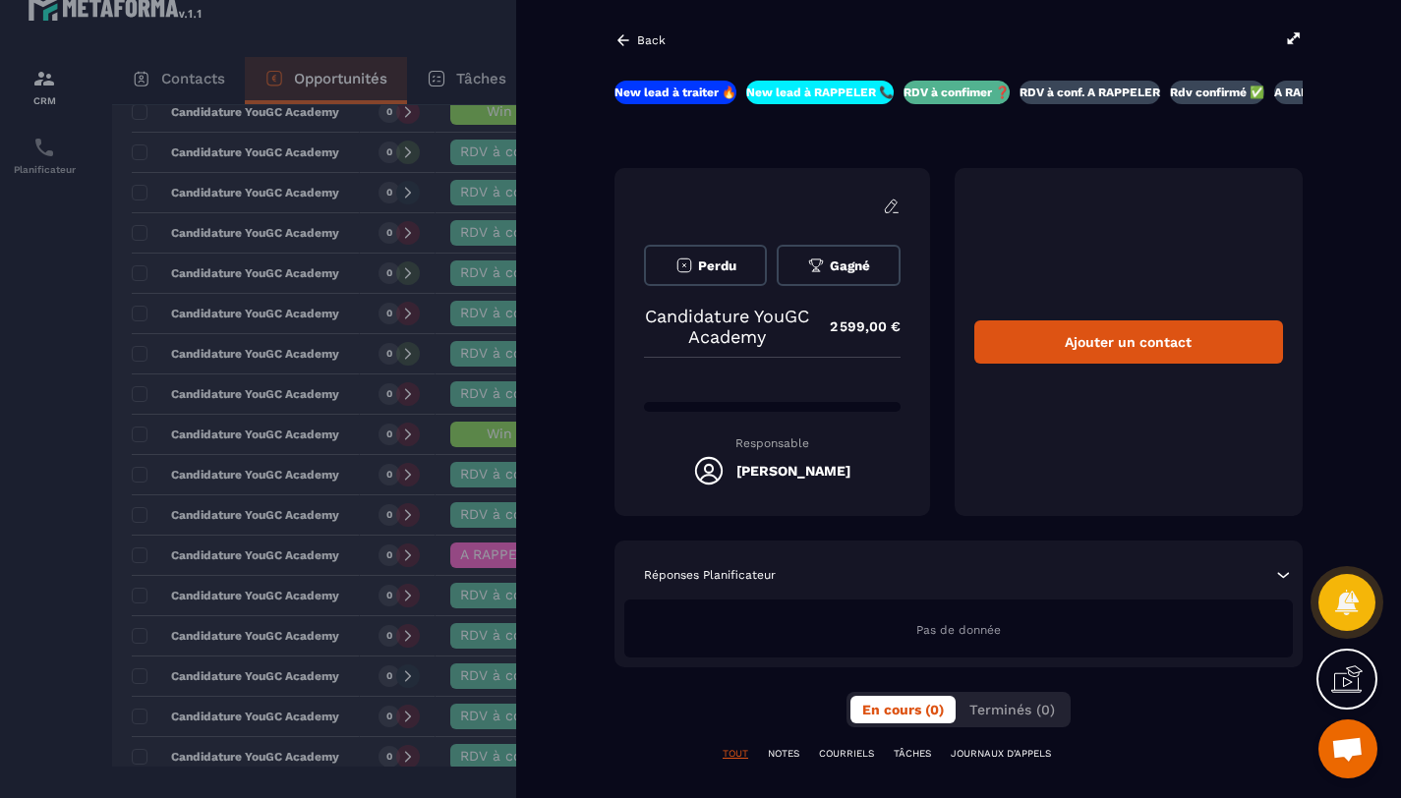
scroll to position [54, 0]
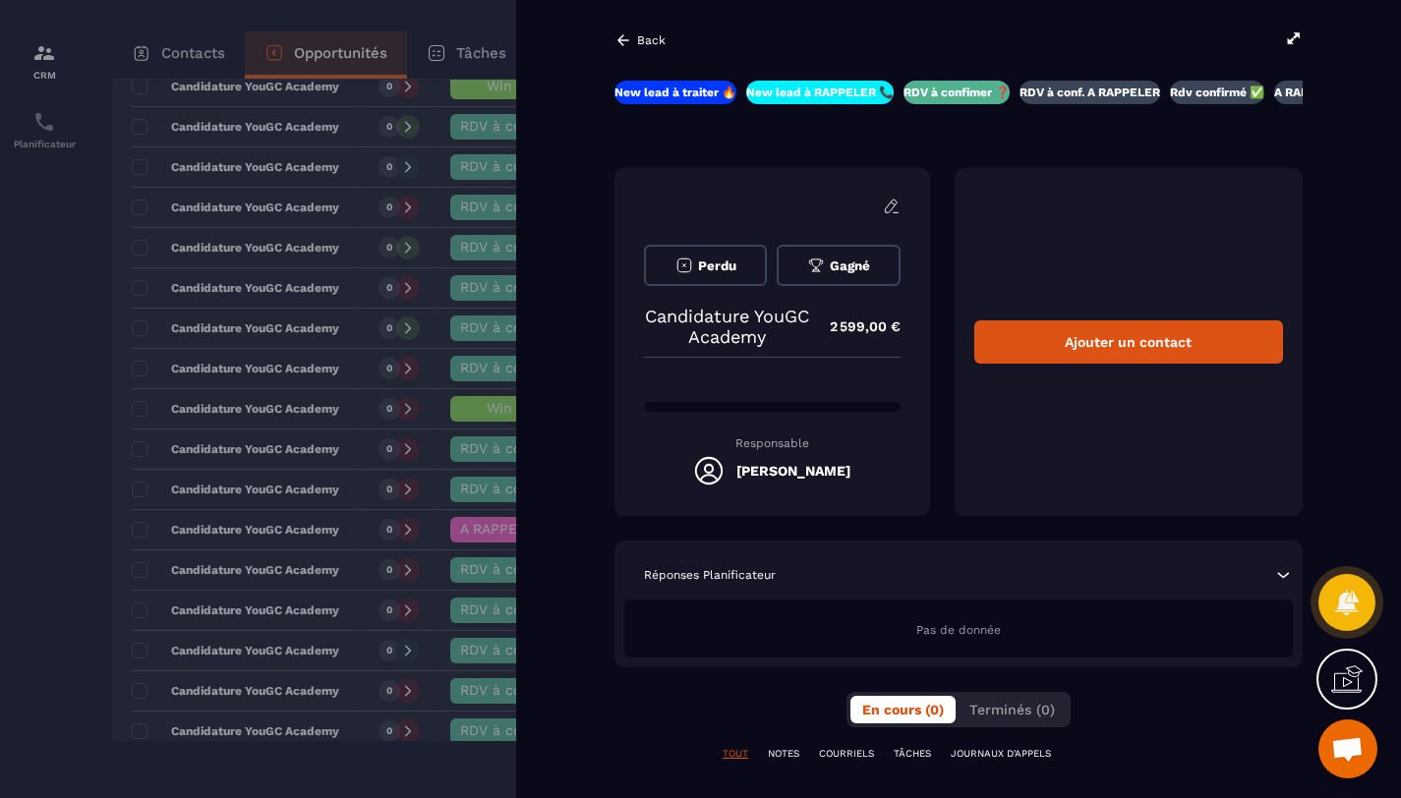
click at [1286, 32] on icon at bounding box center [1294, 38] width 18 height 18
